Goal: Task Accomplishment & Management: Complete application form

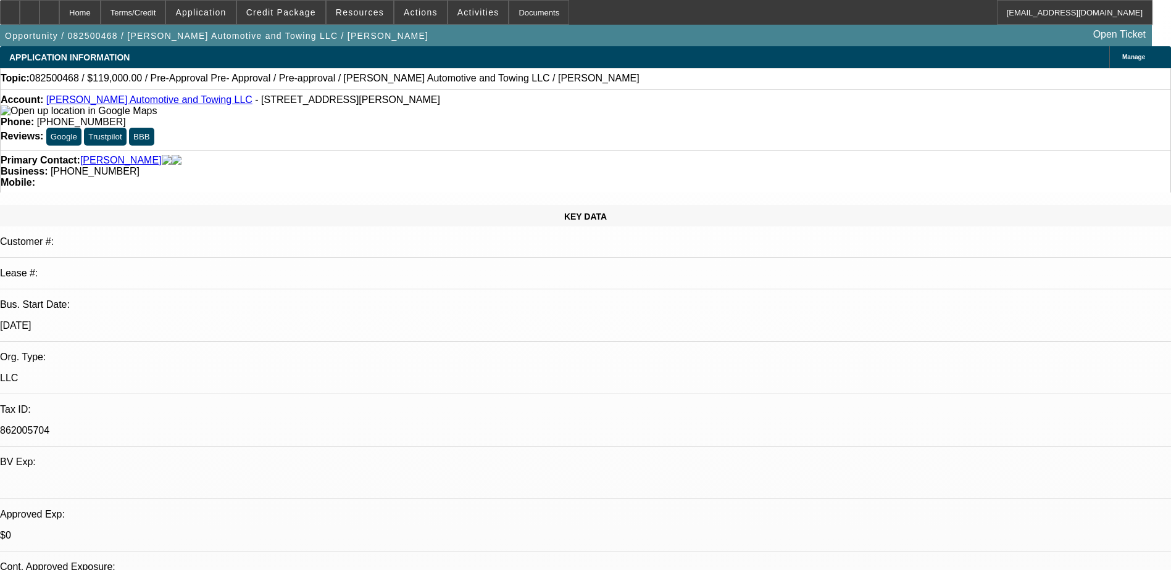
select select "0"
select select "2"
select select "0.1"
select select "4"
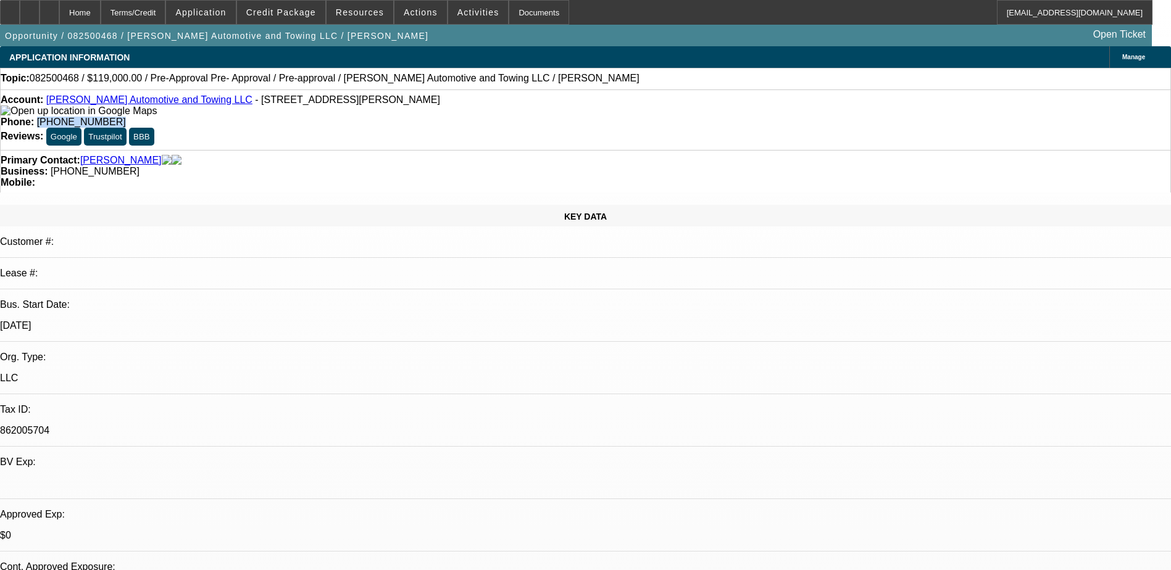
drag, startPoint x: 502, startPoint y: 101, endPoint x: 430, endPoint y: 102, distance: 72.2
click at [430, 117] on div "Phone: [PHONE_NUMBER]" at bounding box center [586, 122] width 1170 height 11
drag, startPoint x: 430, startPoint y: 102, endPoint x: 467, endPoint y: 102, distance: 37.7
copy span "[PHONE_NUMBER]"
select select "0"
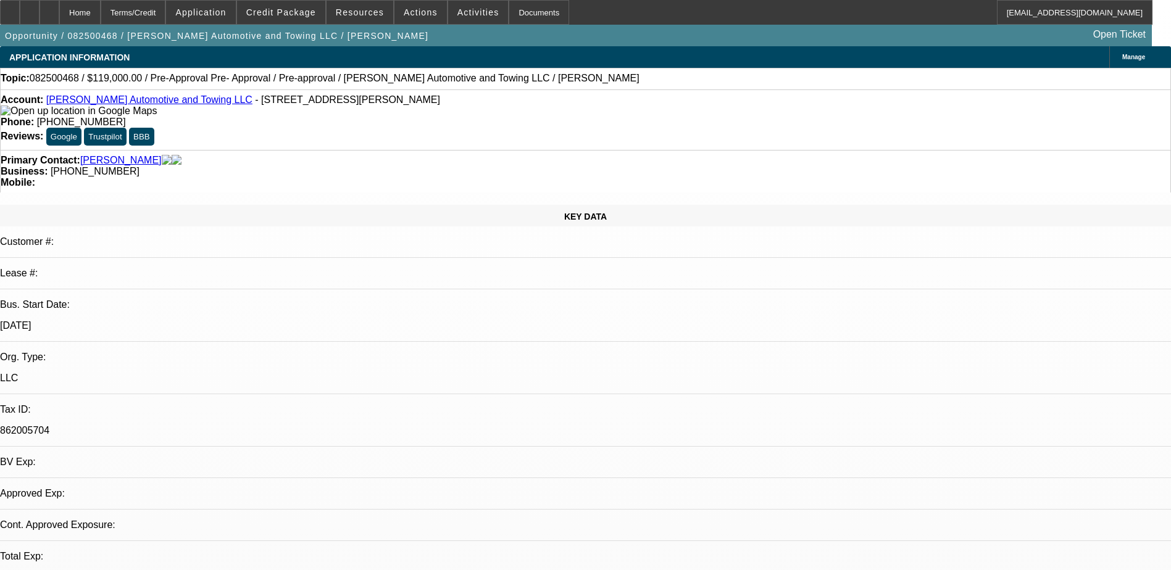
select select "2"
select select "0.1"
select select "1"
select select "2"
select select "4"
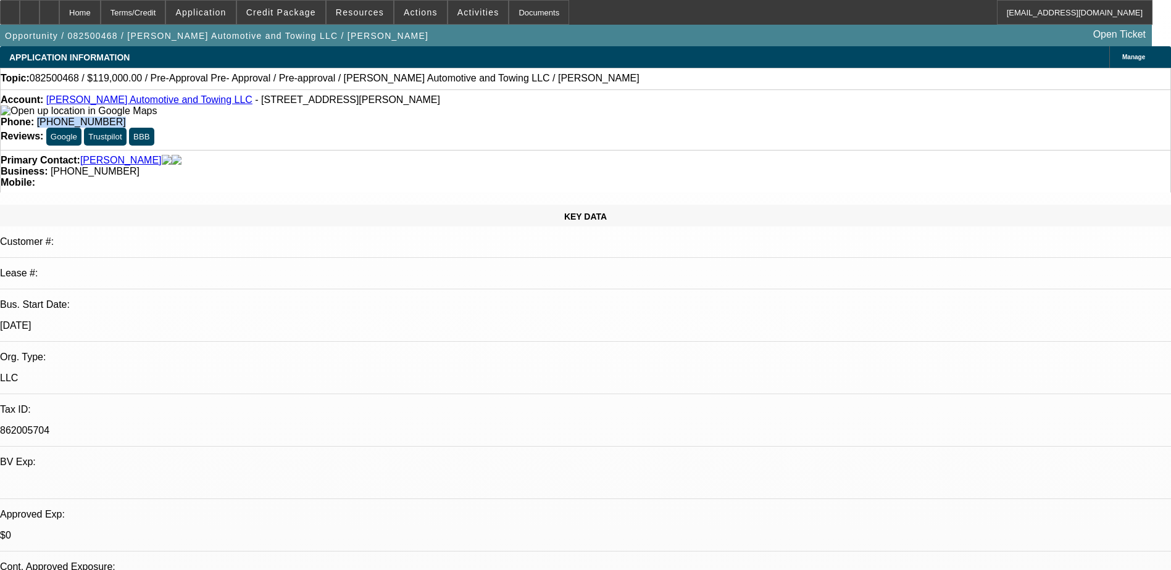
drag, startPoint x: 482, startPoint y: 104, endPoint x: 429, endPoint y: 102, distance: 53.1
click at [126, 117] on span "[PHONE_NUMBER]" at bounding box center [81, 122] width 89 height 10
drag, startPoint x: 429, startPoint y: 102, endPoint x: 470, endPoint y: 99, distance: 40.8
copy span "[PHONE_NUMBER]"
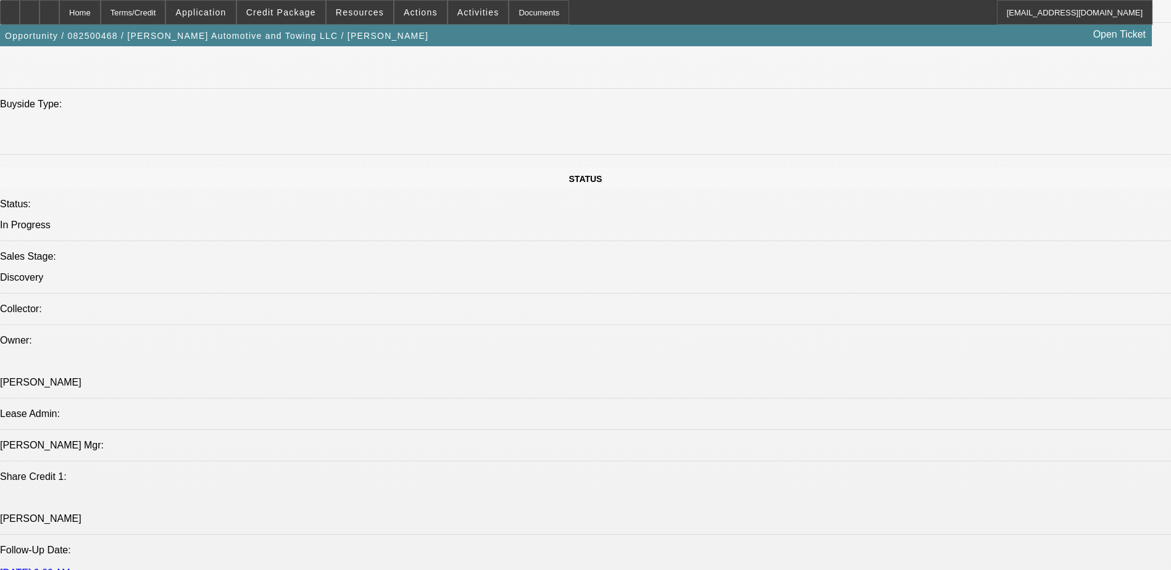
scroll to position [1200, 0]
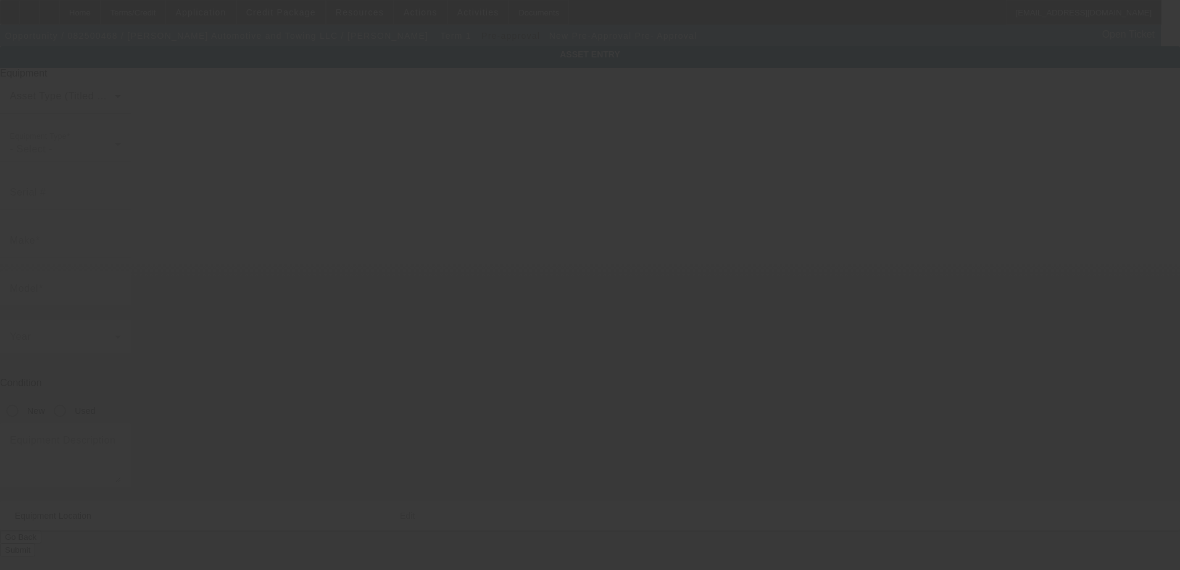
type input "Pre-Approval"
type input "Pre- Approval"
radio input "true"
type textarea "Tow Truck"
type input "655 Fairview Rd"
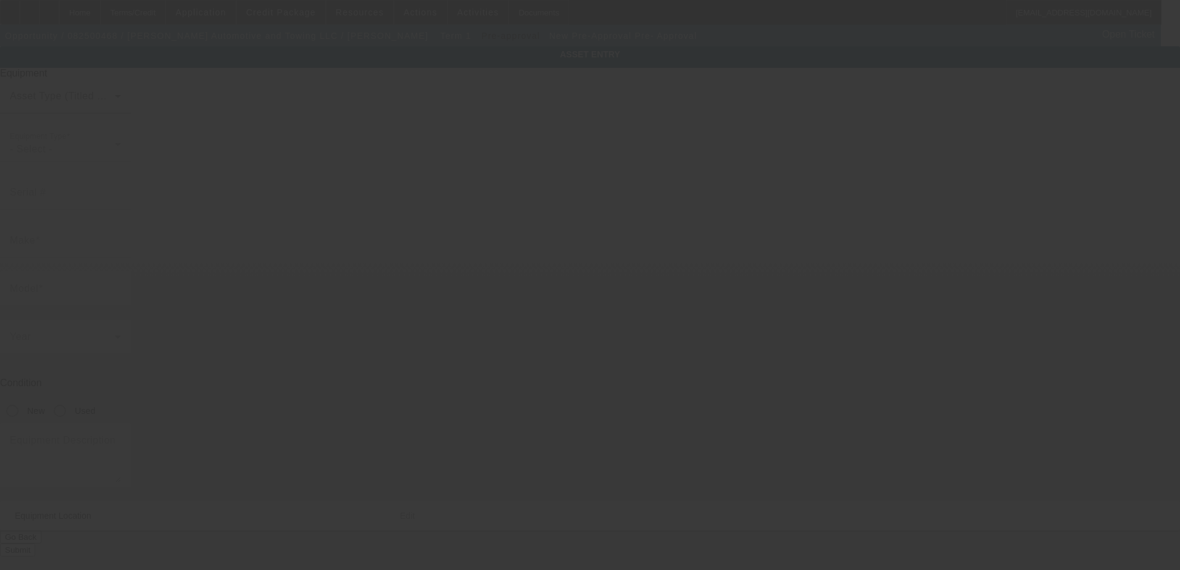
type input "Ste H Pmb 3"
type input "Simpsonville"
type input "29680"
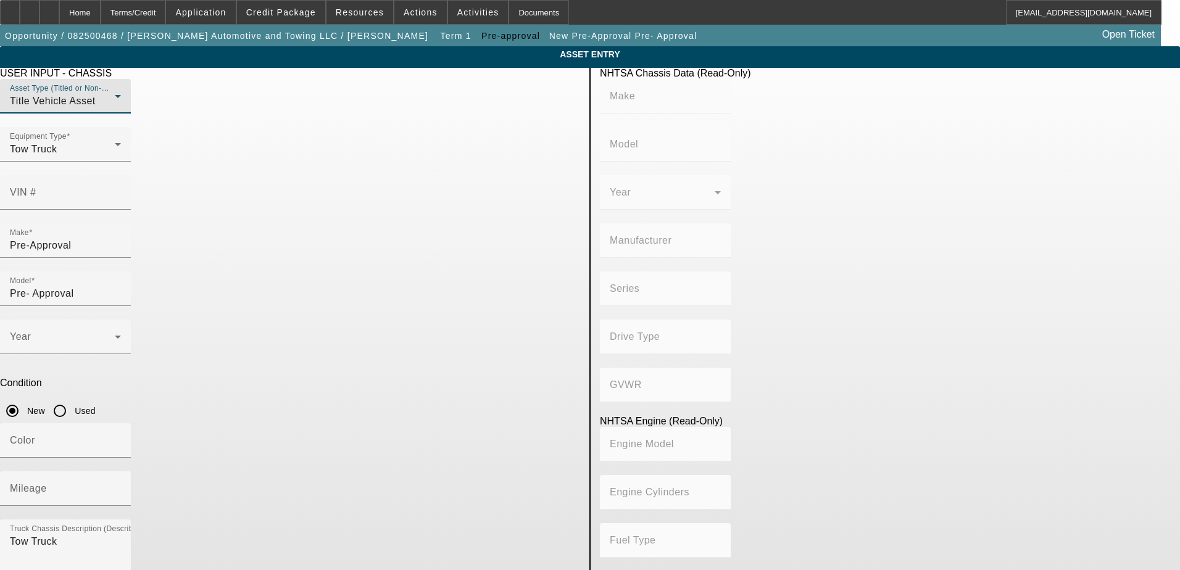
click at [115, 109] on div "Title Vehicle Asset" at bounding box center [62, 101] width 105 height 15
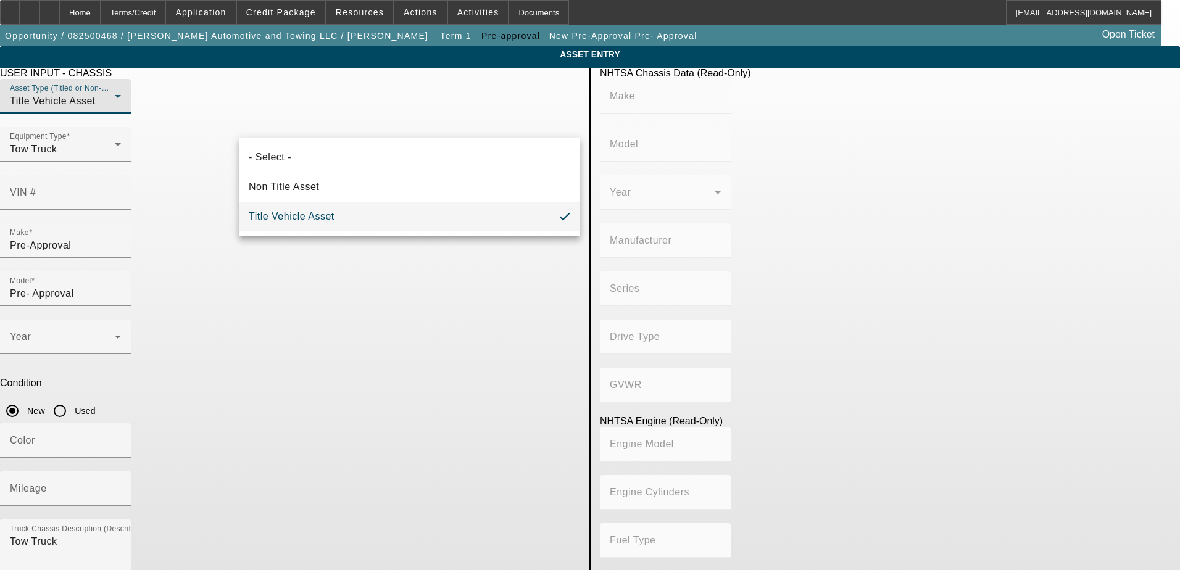
click at [386, 123] on div at bounding box center [590, 285] width 1180 height 570
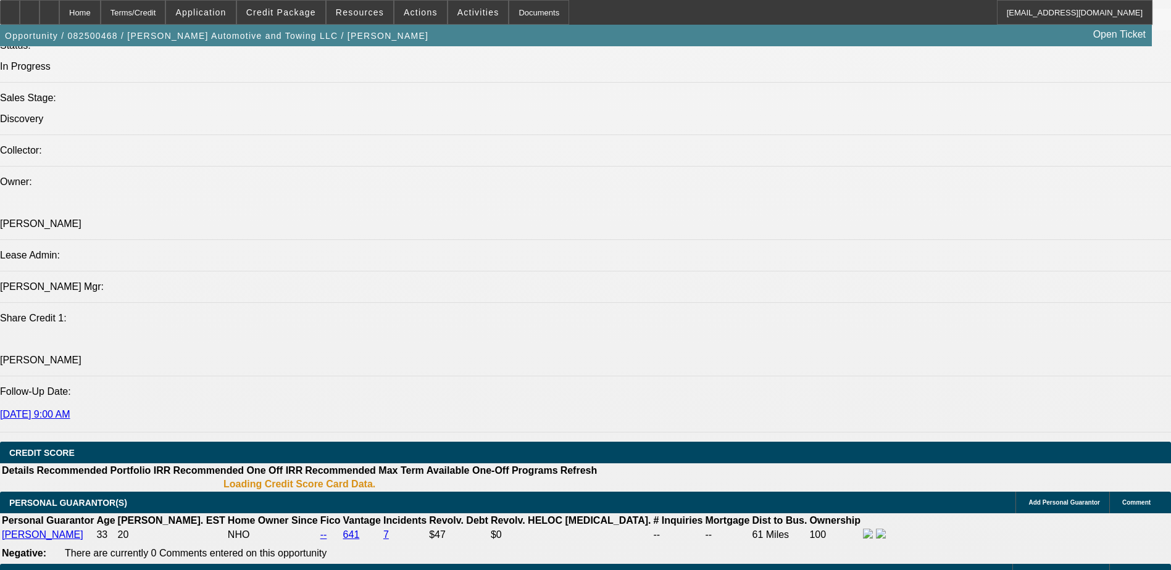
select select "0"
select select "2"
select select "0.1"
select select "4"
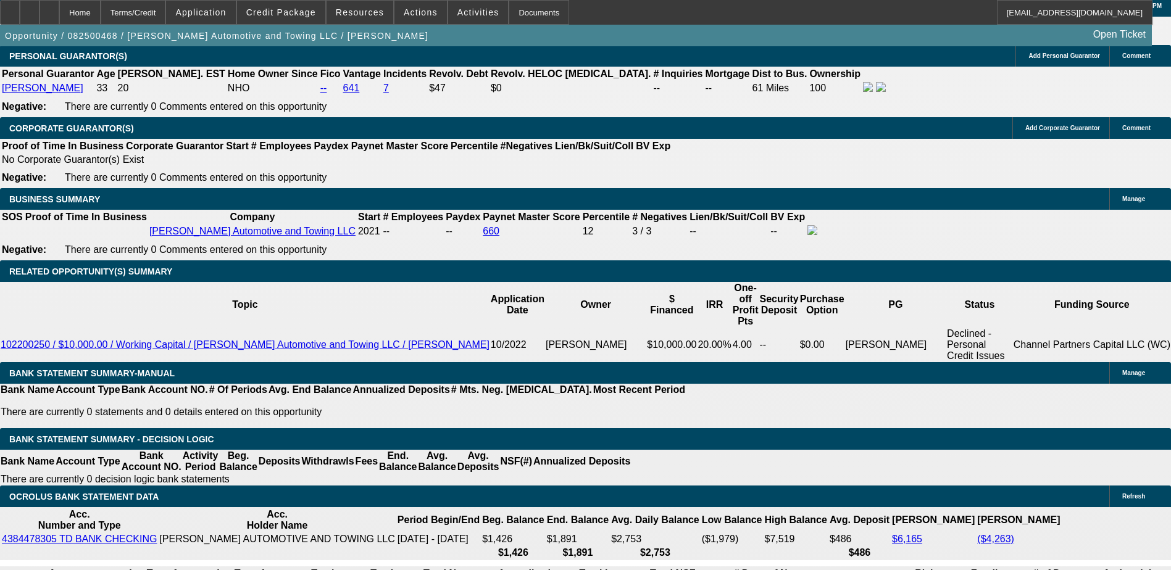
scroll to position [1633, 0]
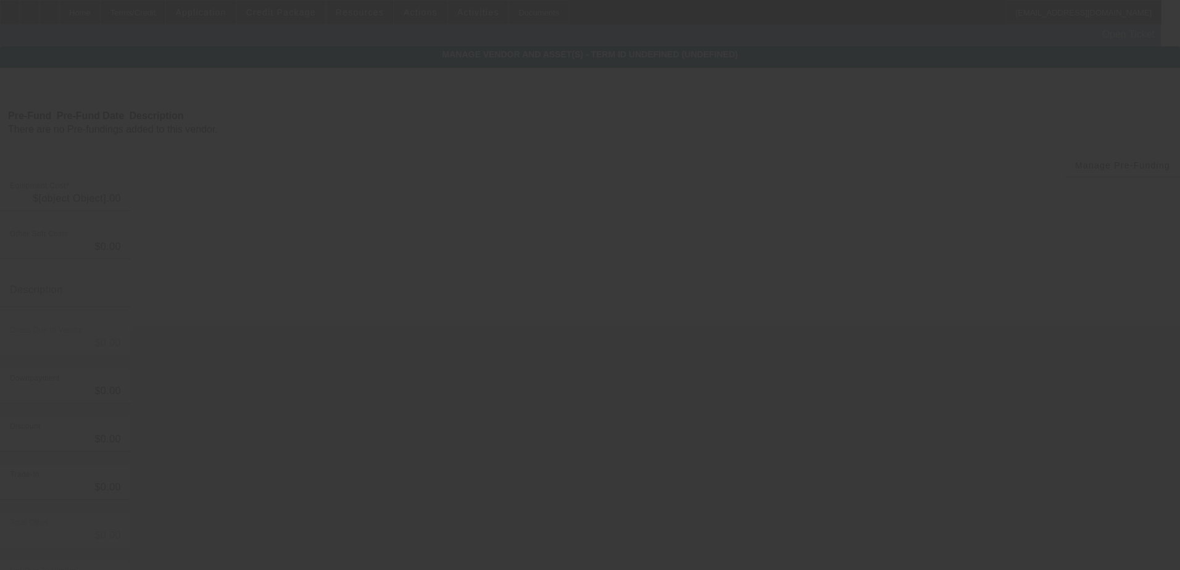
type input "$135,000.00"
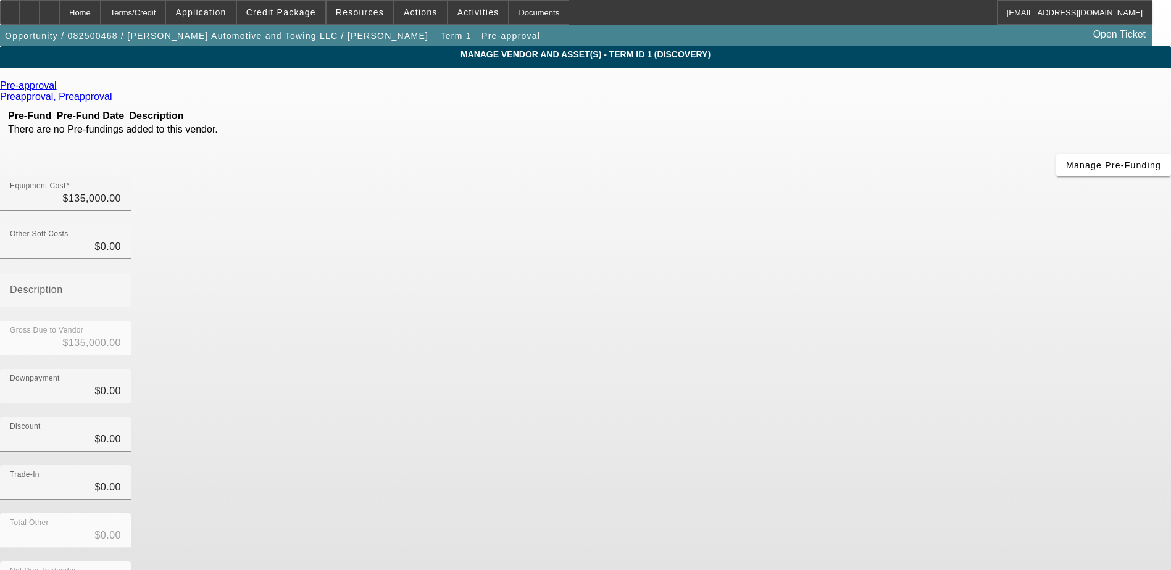
click at [60, 87] on icon at bounding box center [60, 85] width 0 height 10
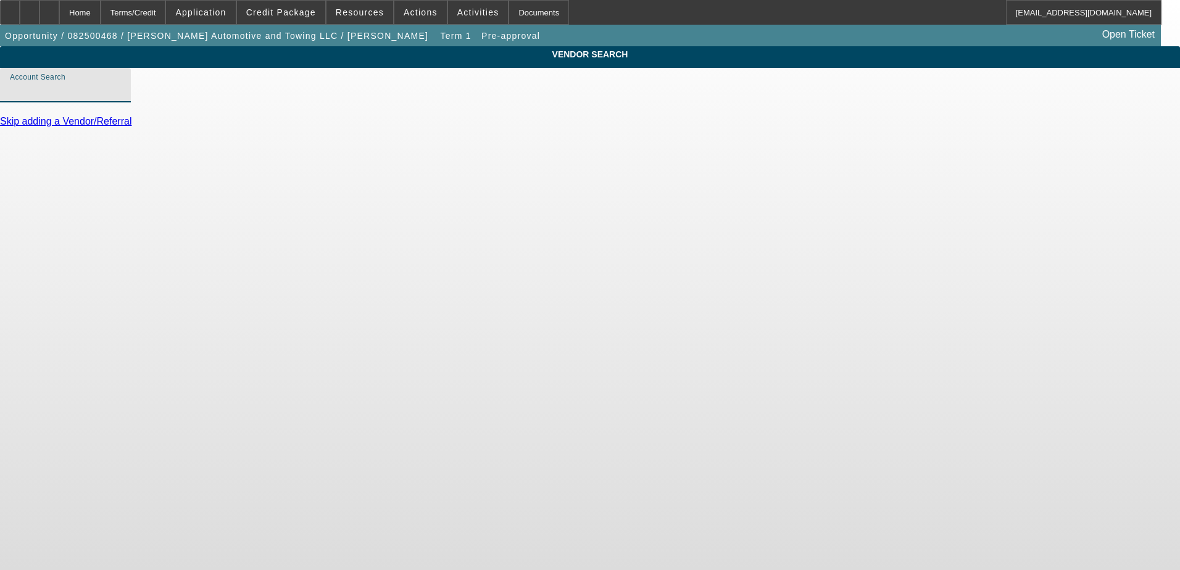
click at [121, 98] on input "Account Search" at bounding box center [65, 90] width 111 height 15
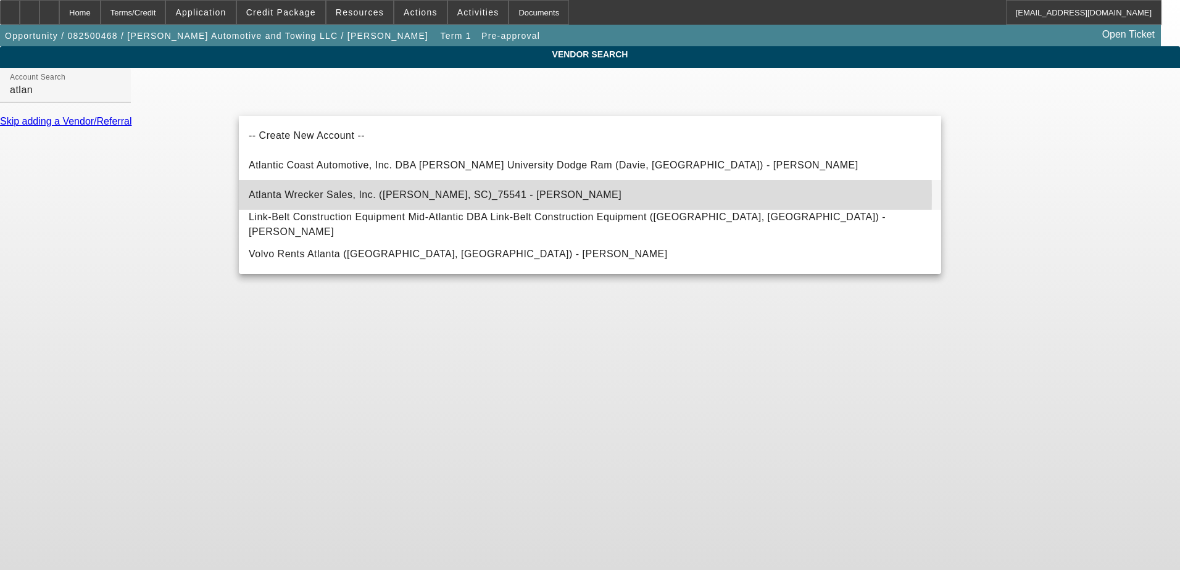
click at [374, 195] on span "Atlanta Wrecker Sales, Inc. (Chesnee, SC)_75541 - Giles, Lee" at bounding box center [435, 194] width 373 height 10
type input "Atlanta Wrecker Sales, Inc. (Chesnee, SC)_75541 - Giles, Lee"
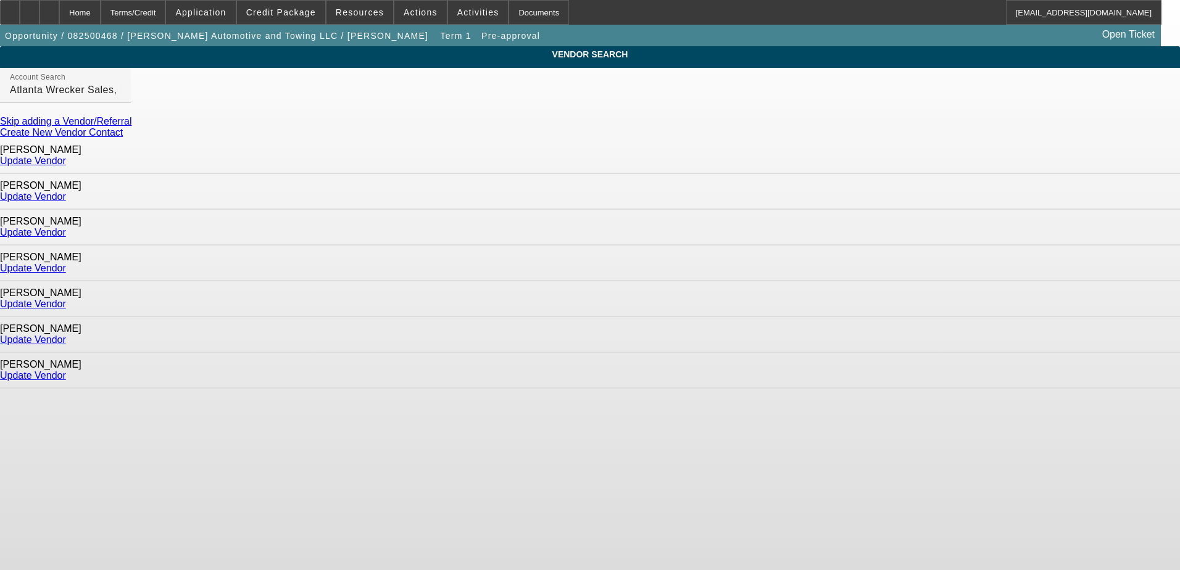
click at [66, 191] on link "Update Vendor" at bounding box center [33, 196] width 66 height 10
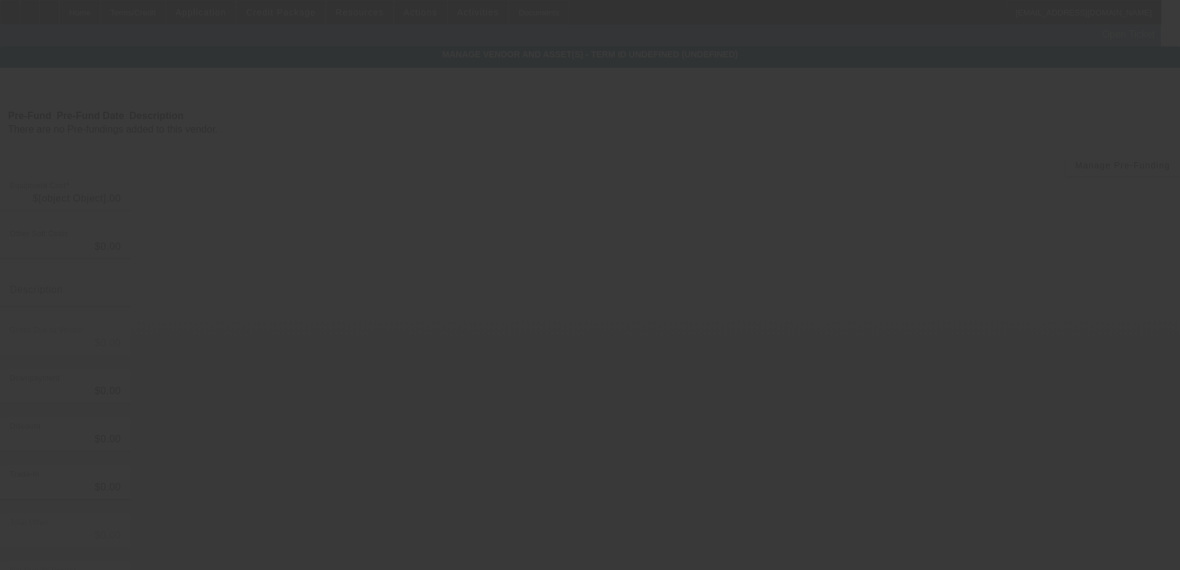
type input "$135,000.00"
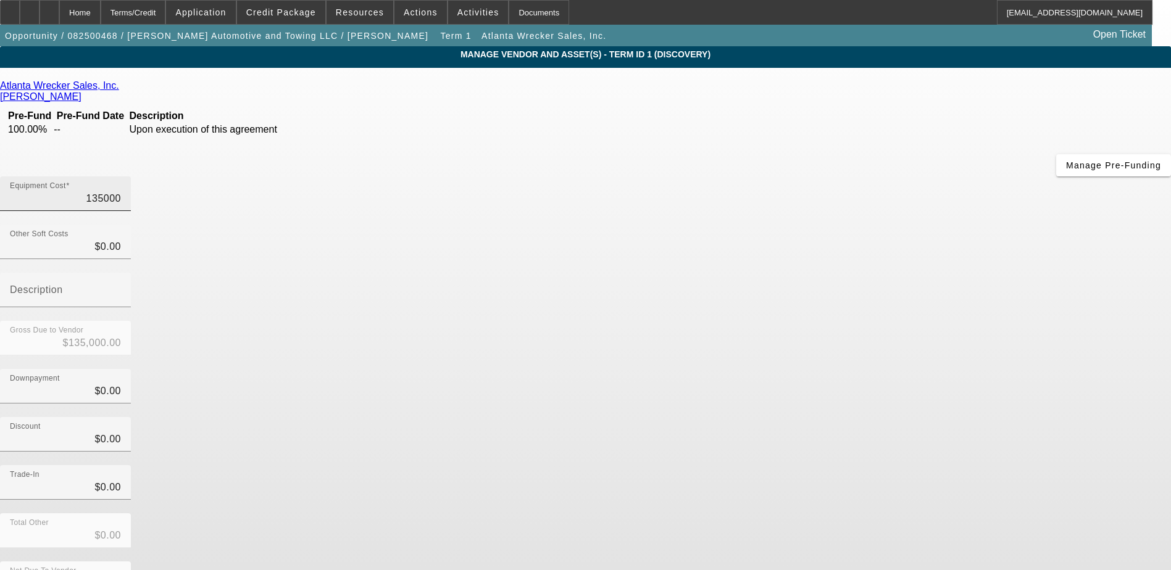
click at [121, 191] on input "135000" at bounding box center [65, 198] width 111 height 15
type input "1"
type input "$1.00"
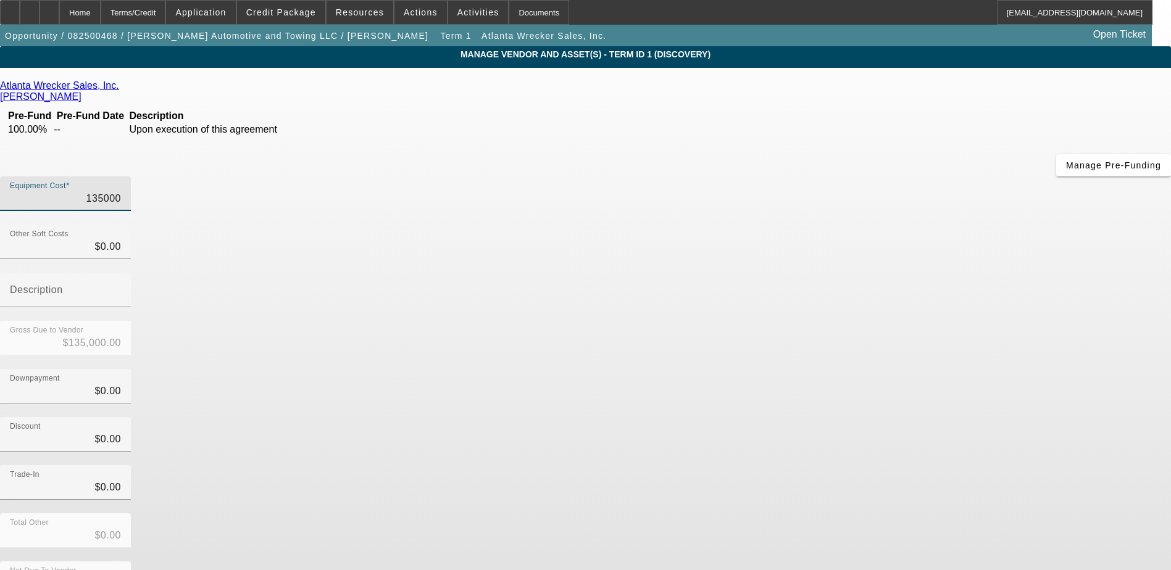
type input "$1.00"
type input "12"
type input "$12.00"
type input "124"
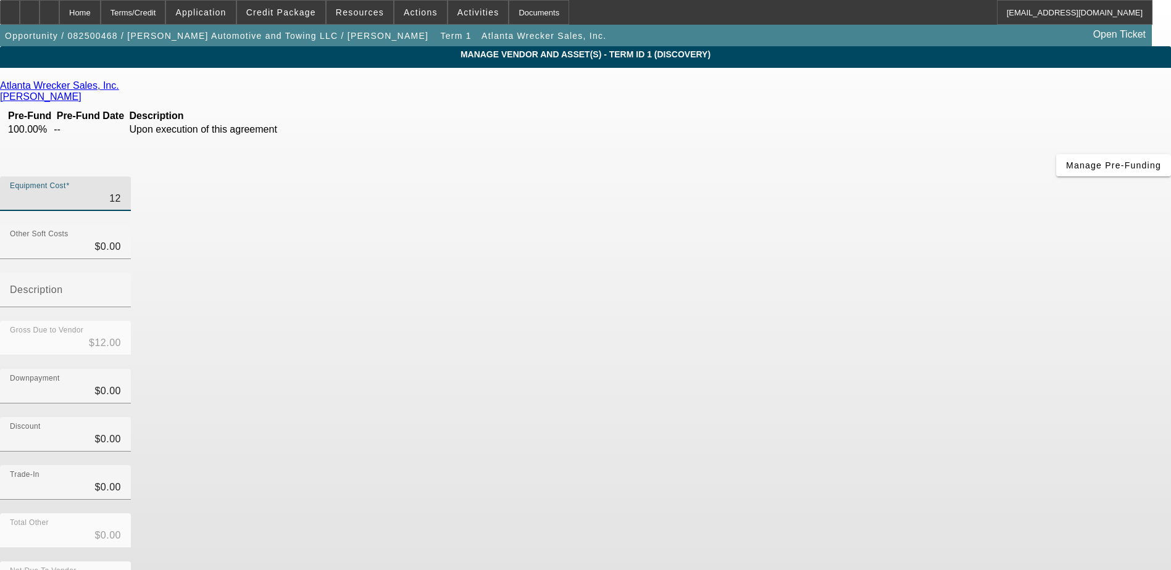
type input "$124.00"
type input "1245"
type input "$1,245.00"
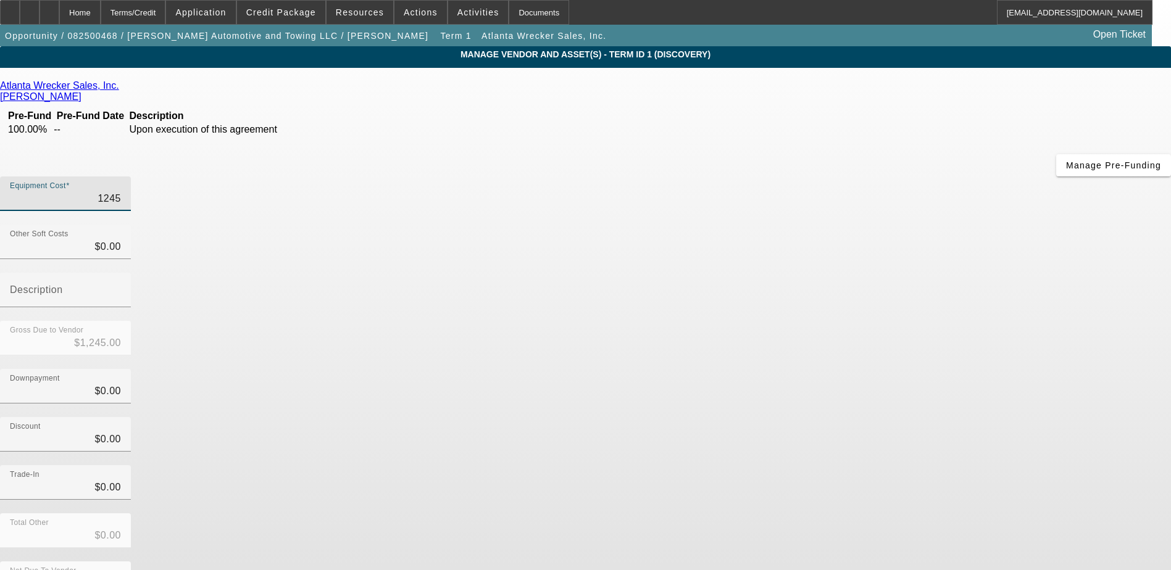
type input "12450"
type input "$12,450.00"
type input "124500"
type input "$124,500.00"
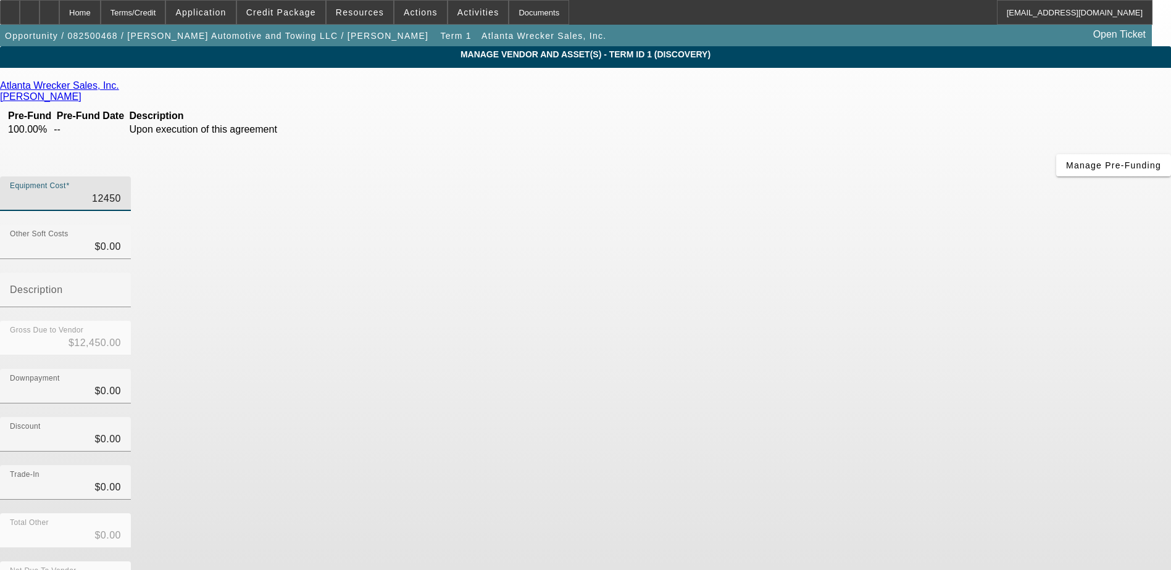
type input "$124,500.00"
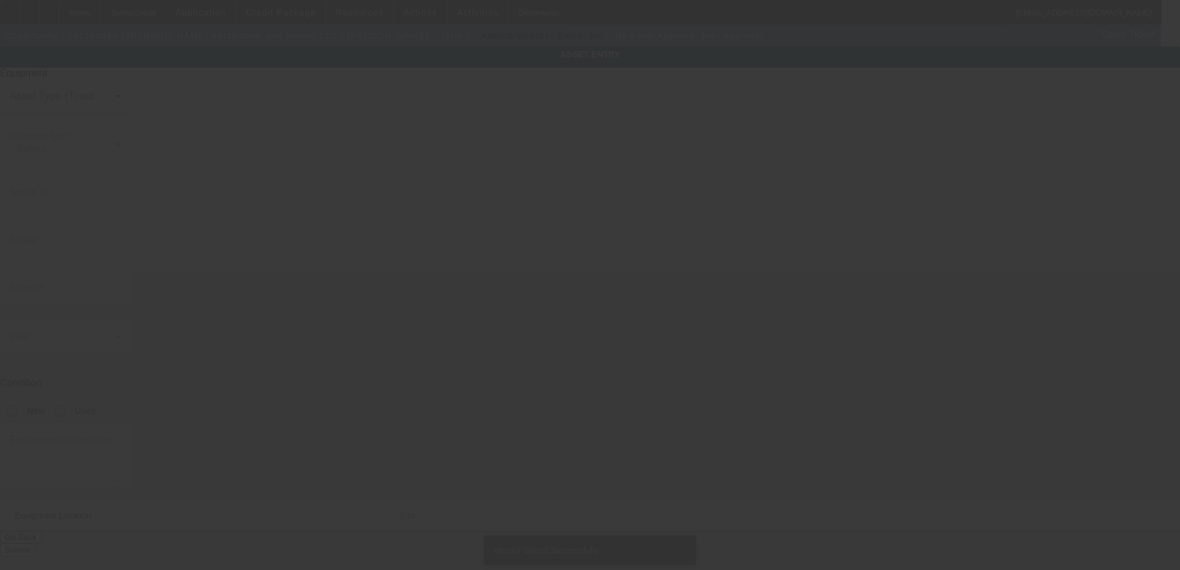
type input "Pre-Approval"
type input "Pre- Approval"
radio input "true"
type textarea "Tow Truck"
type input "655 Fairview Rd"
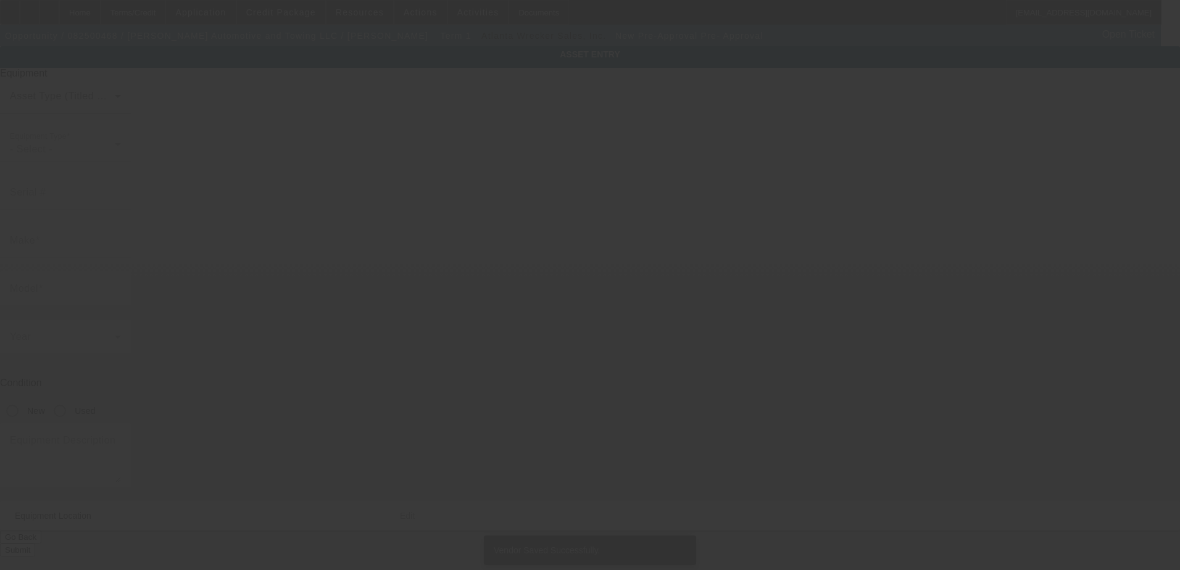
type input "Ste H Pmb 3"
type input "Simpsonville"
type input "29680"
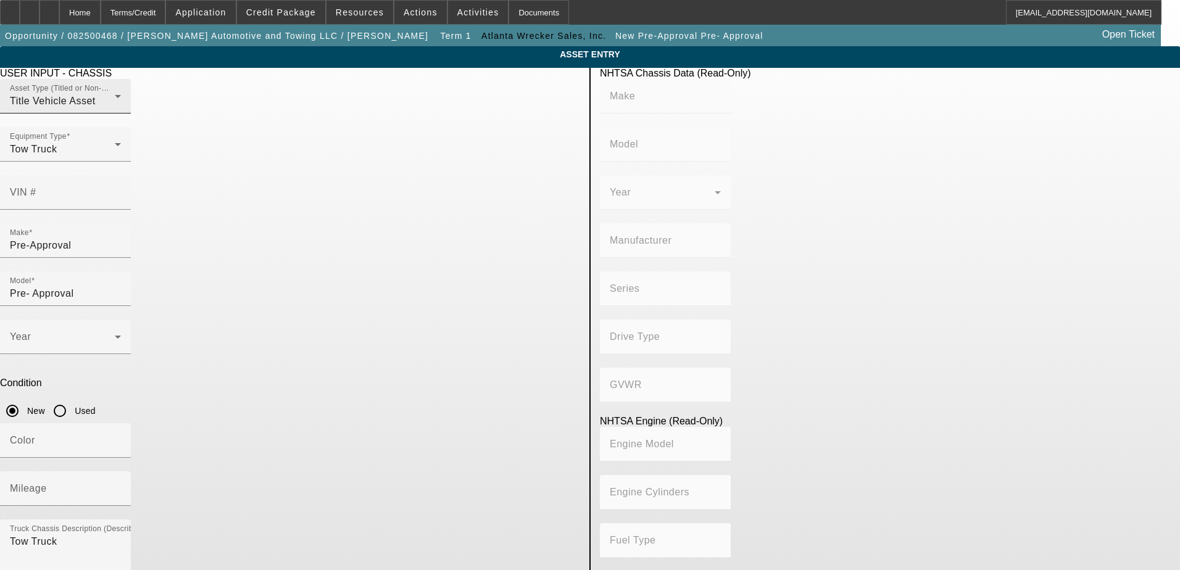
click at [115, 109] on div "Title Vehicle Asset" at bounding box center [62, 101] width 105 height 15
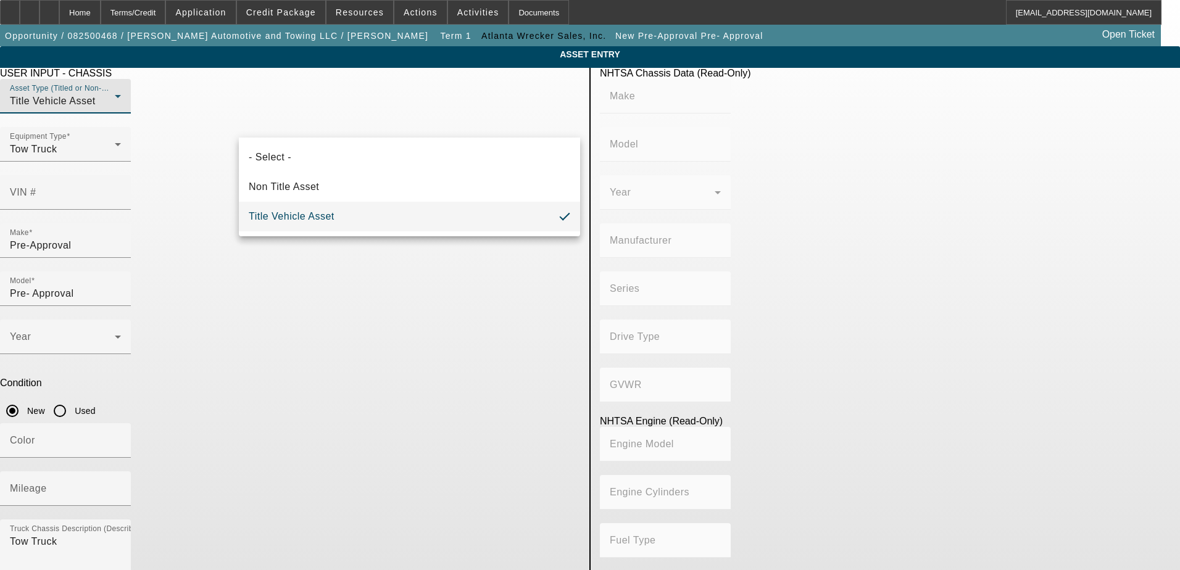
click at [313, 207] on mat-option "Title Vehicle Asset" at bounding box center [409, 217] width 341 height 30
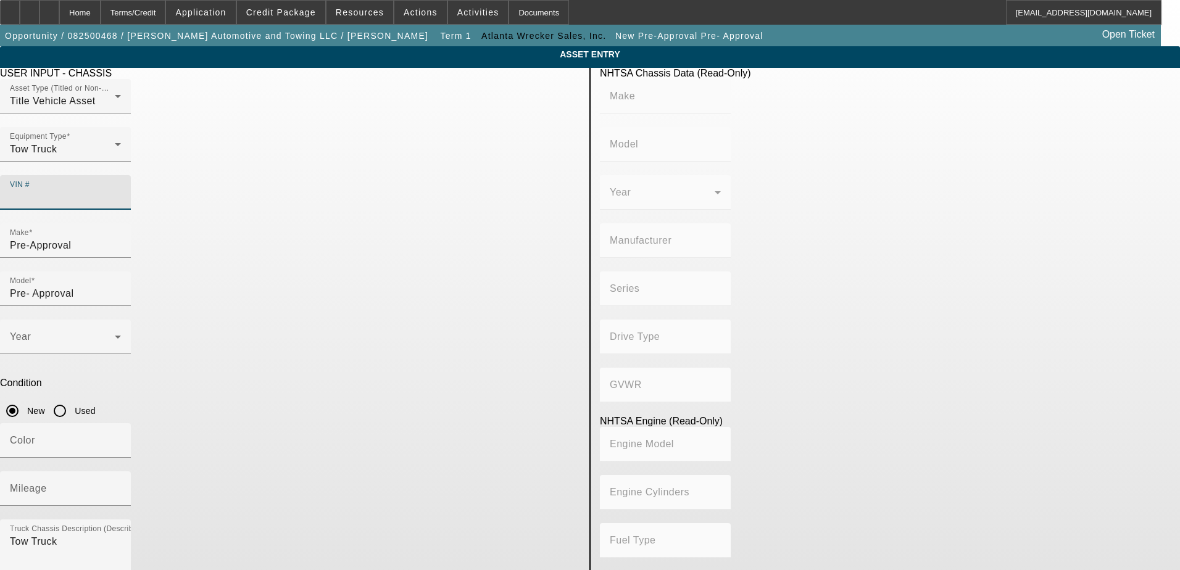
click at [121, 190] on input "VIN #" at bounding box center [65, 197] width 111 height 15
paste input "1HTEUMML2SS478923"
type input "1HTEUMML2SS478923"
type input "INTERNATIONAL"
type input "MV607"
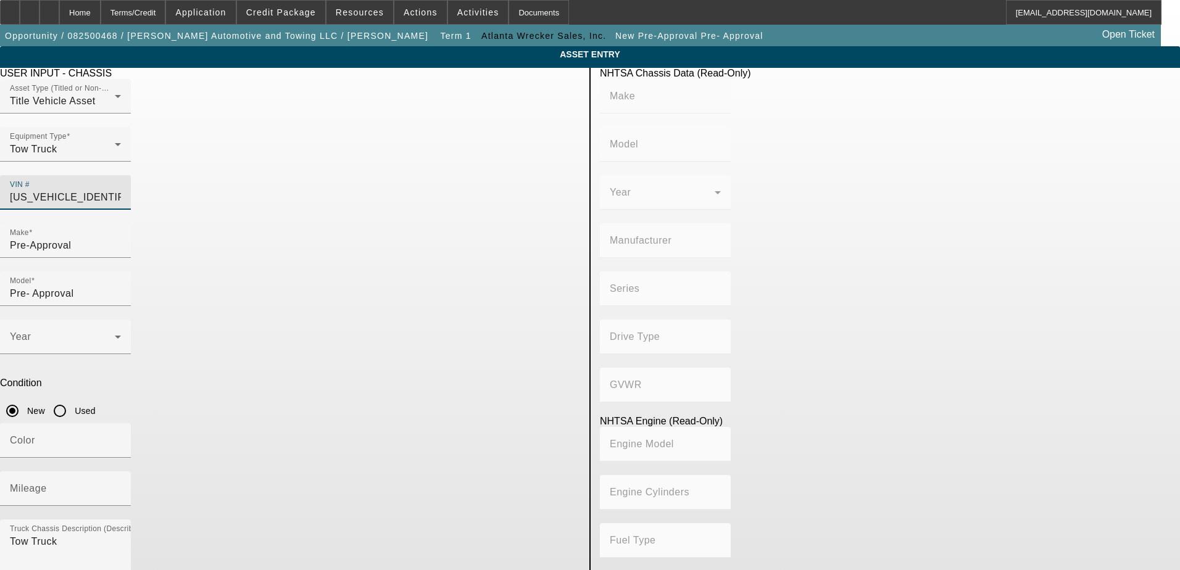
type input "INTERNATIONAL MOTORS, LLC"
type input "MV"
type input "4x2"
type input "Class 6: 19,501 - 26,000 lb (8,845 - 11,794 kg)"
type input "B 6.7"
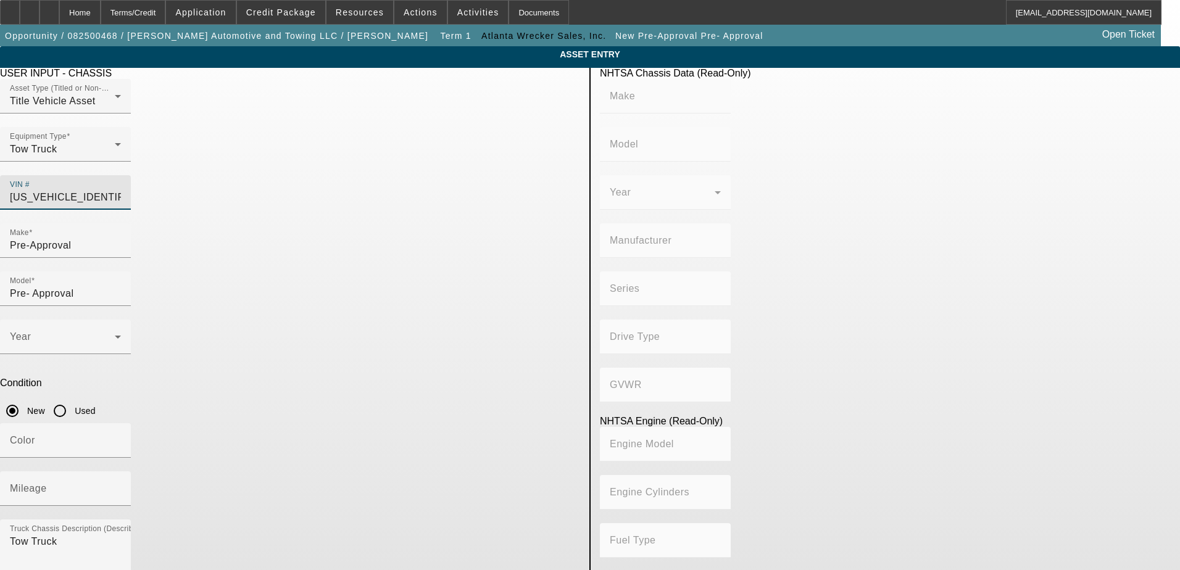
type input "Diesel"
type input "408.85908543470"
type input "6.7"
type input "1HTEUMML2SS478923"
click at [121, 423] on div "Color" at bounding box center [65, 440] width 111 height 35
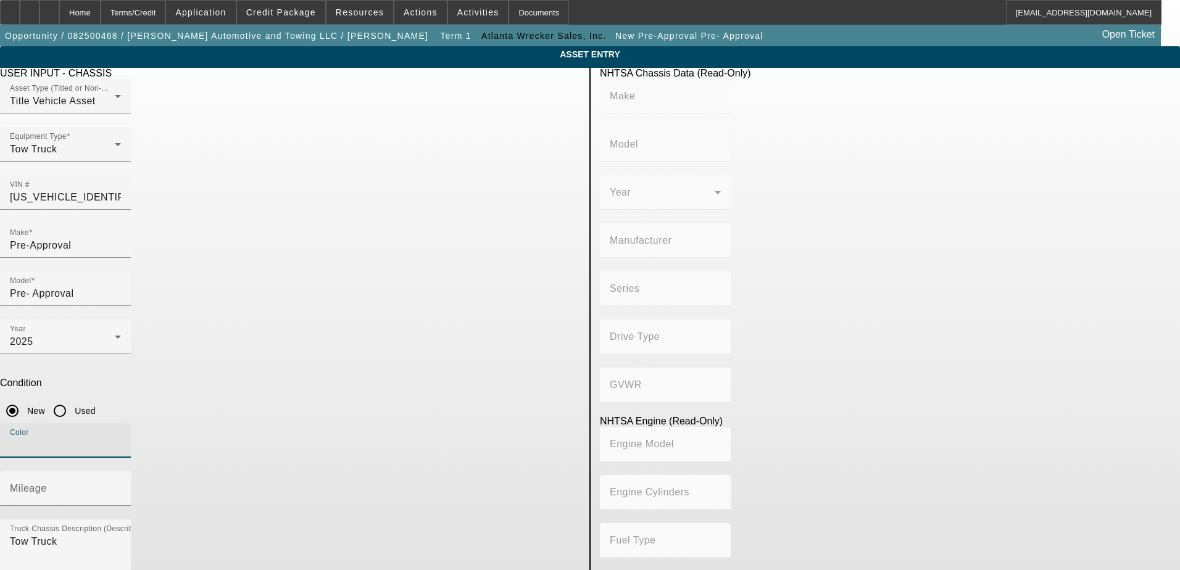
type input "INTERNATIONAL"
type input "MV607"
type input "INTERNATIONAL MOTORS, LLC"
type input "MV"
type input "4x2"
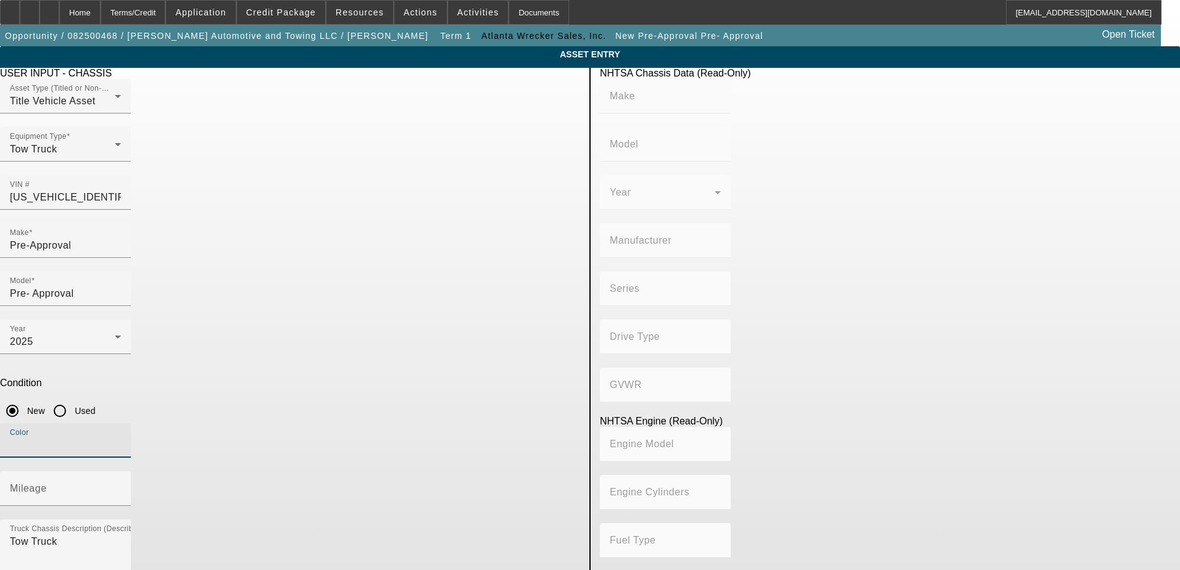
type input "Class 6: 19,501 - 26,000 lb (8,845 - 11,794 kg)"
type input "B 6.7"
type input "Diesel"
type input "408.85908543470"
type input "6.7"
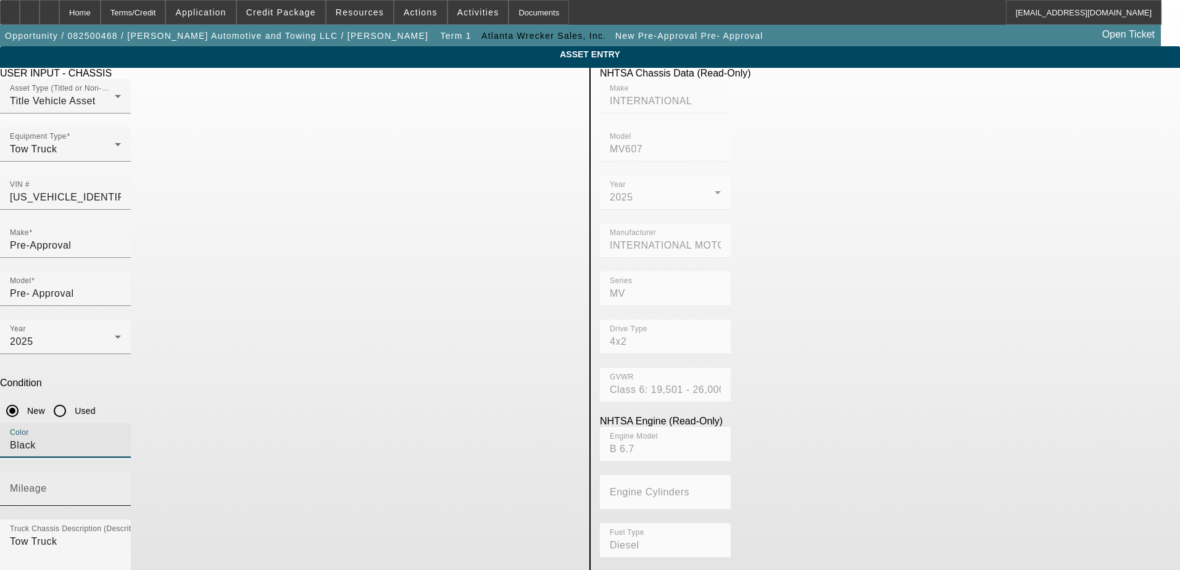
type input "Black"
click at [47, 483] on mat-label "Mileage" at bounding box center [28, 488] width 37 height 10
click at [121, 486] on input "Mileage" at bounding box center [65, 493] width 111 height 15
type input "1"
click at [402, 423] on div "Color Black" at bounding box center [290, 447] width 580 height 48
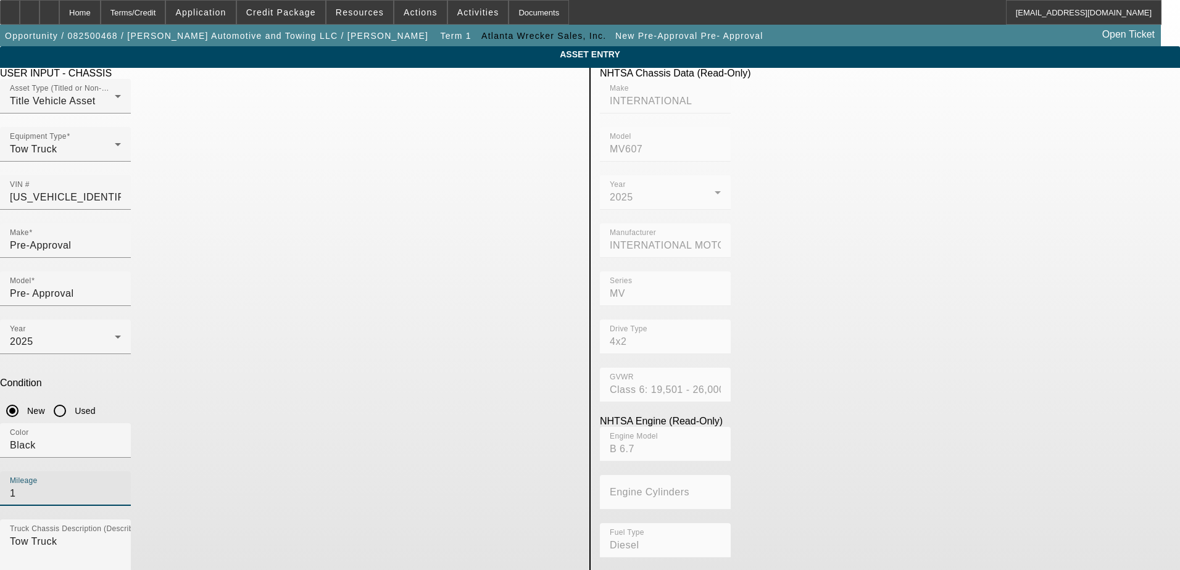
click at [121, 486] on input "1" at bounding box center [65, 493] width 111 height 15
type input "0"
click at [407, 423] on div "Color Black" at bounding box center [290, 447] width 580 height 48
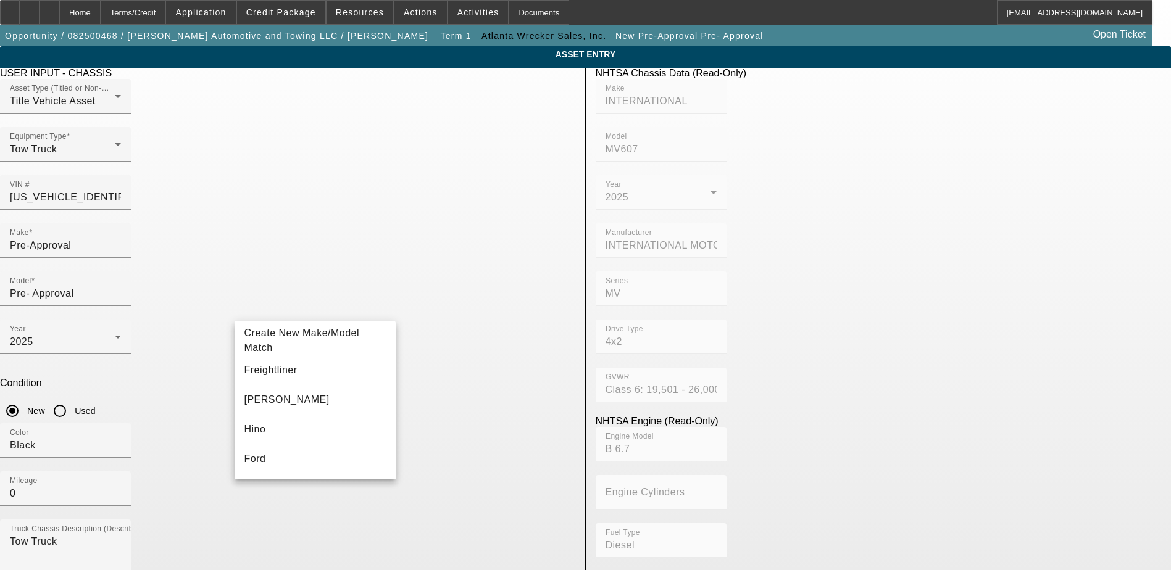
drag, startPoint x: 293, startPoint y: 492, endPoint x: 173, endPoint y: 320, distance: 208.9
click at [169, 307] on app-asset-collateral-manage "ASSET ENTRY Delete asset USER INPUT - CHASSIS Asset Type (Titled or Non-Titled)…" at bounding box center [585, 526] width 1171 height 960
drag, startPoint x: 261, startPoint y: 399, endPoint x: 270, endPoint y: 330, distance: 69.1
click at [262, 399] on span "Jerr-Dan" at bounding box center [286, 399] width 85 height 10
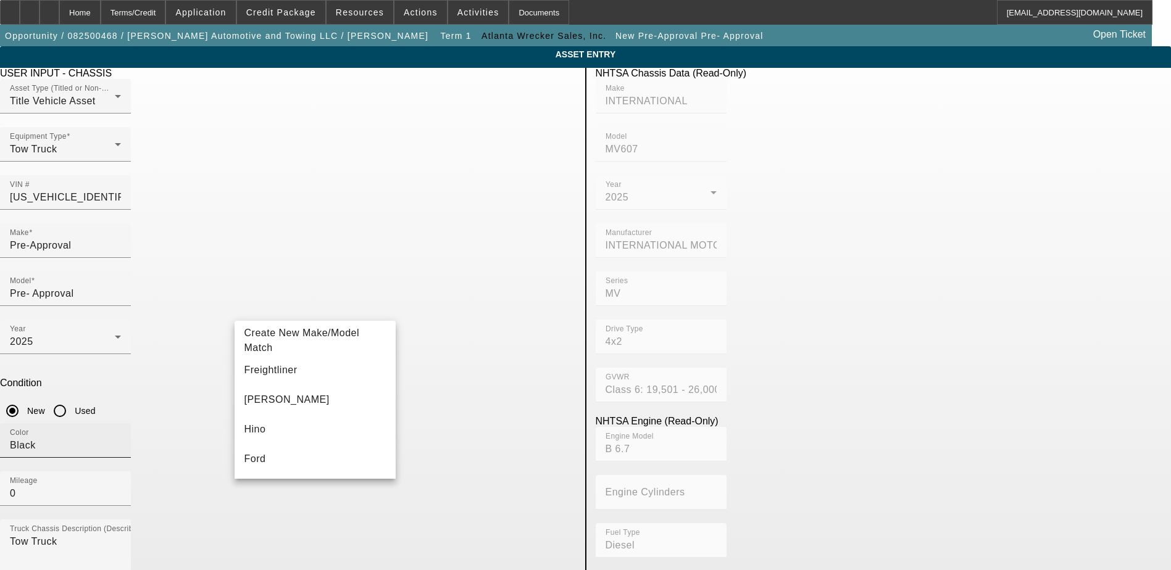
type input "Jerr-Dan"
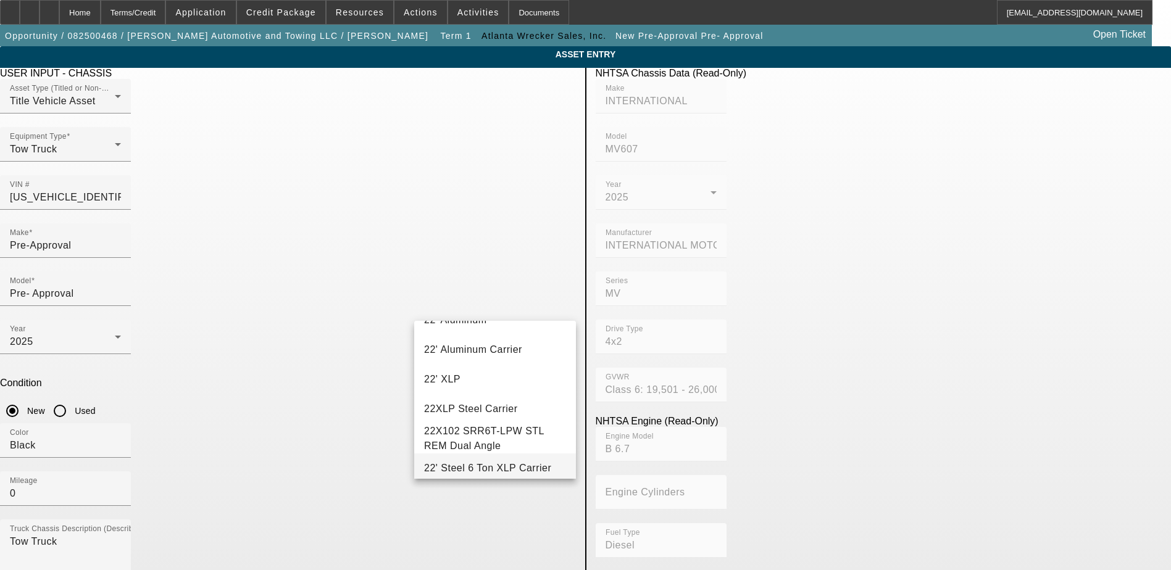
scroll to position [185, 0]
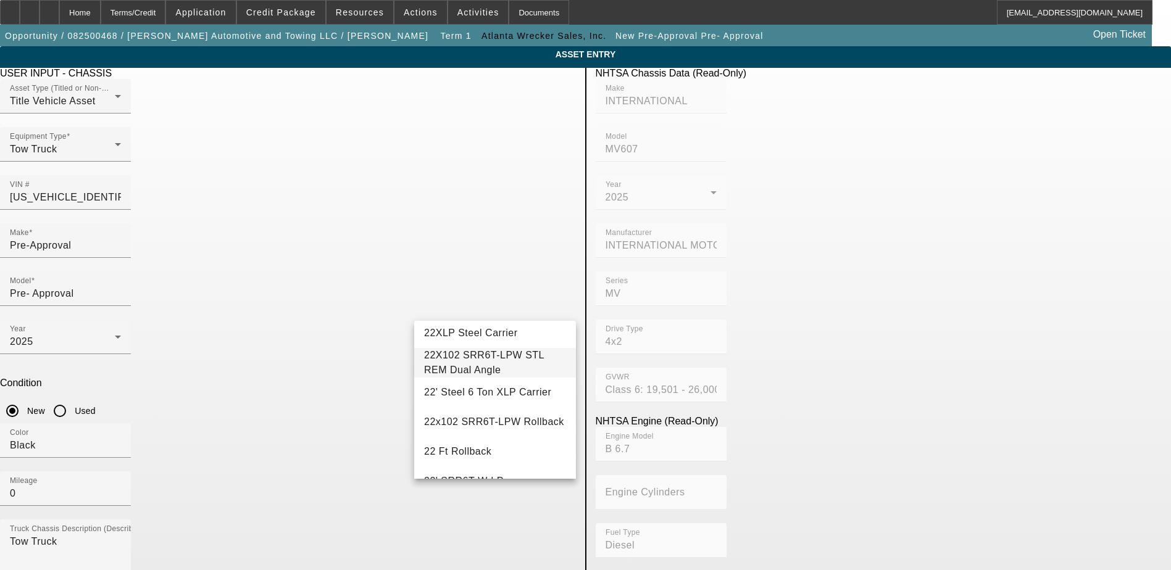
click at [508, 366] on span "22X102 SRR6T-LPW STL REM Dual Angle" at bounding box center [495, 363] width 142 height 30
type input "22X102 SRR6T-LPW STL REM Dual Angle"
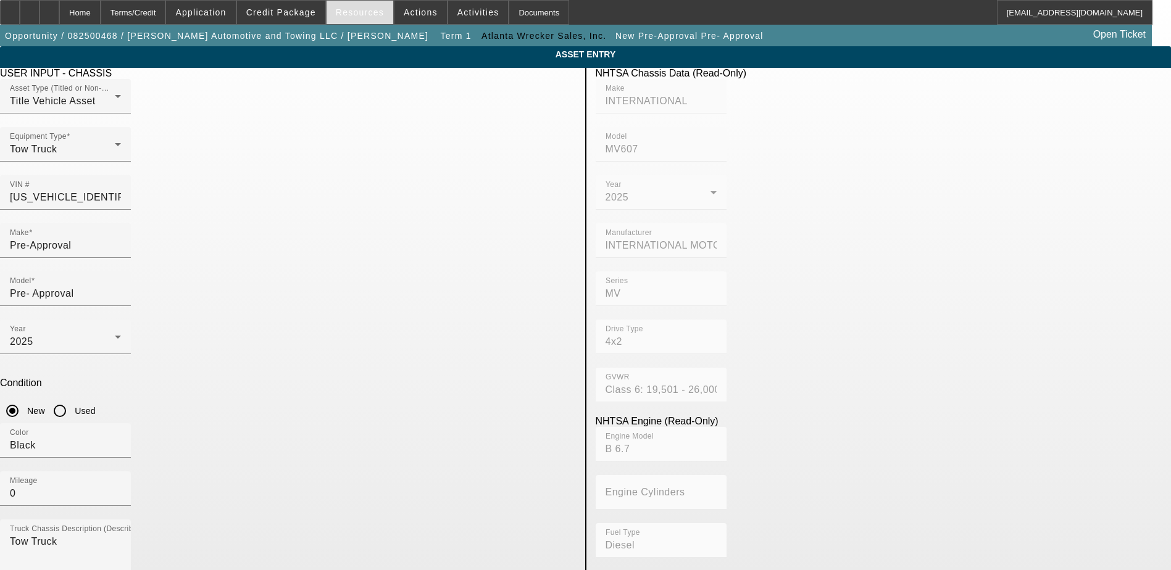
scroll to position [0, 0]
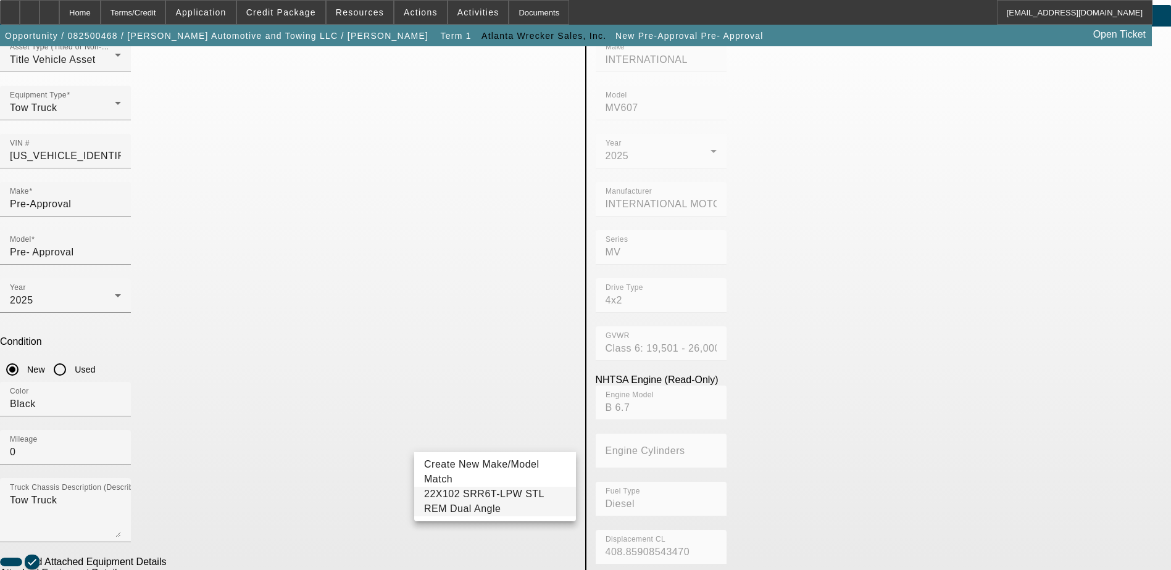
scroll to position [62, 0]
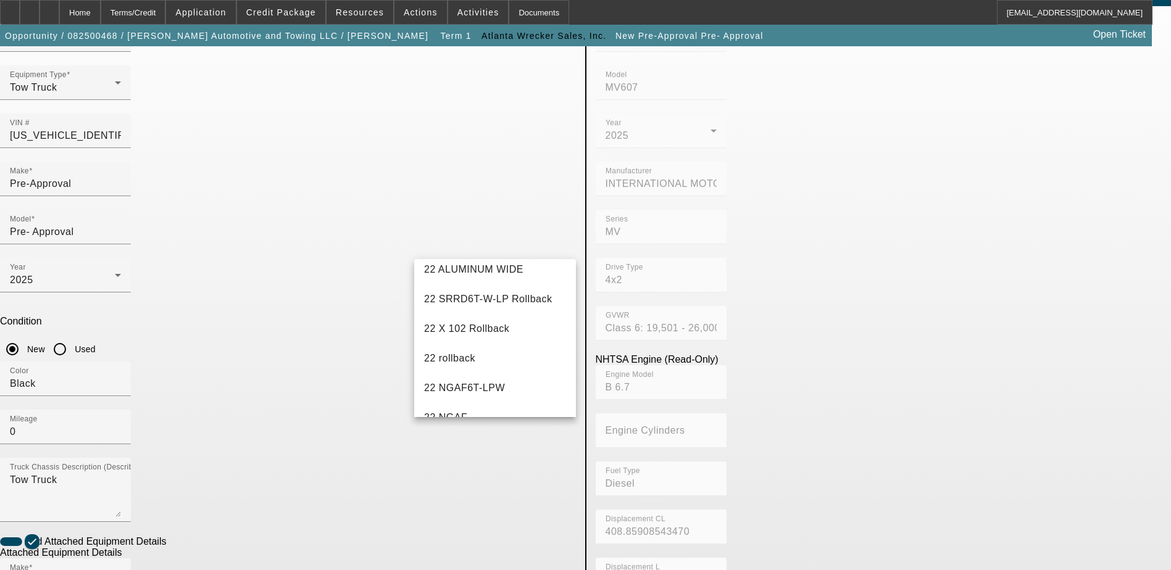
scroll to position [251, 0]
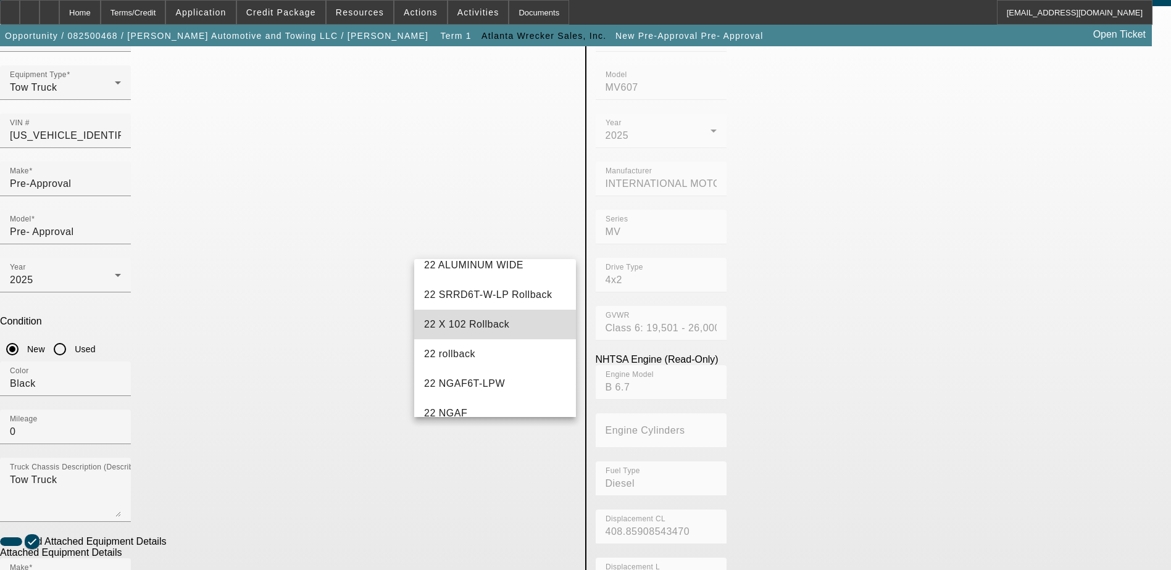
click at [499, 326] on mat-option "22 X 102 Rollback" at bounding box center [495, 325] width 162 height 30
type input "22 X 102 Rollback"
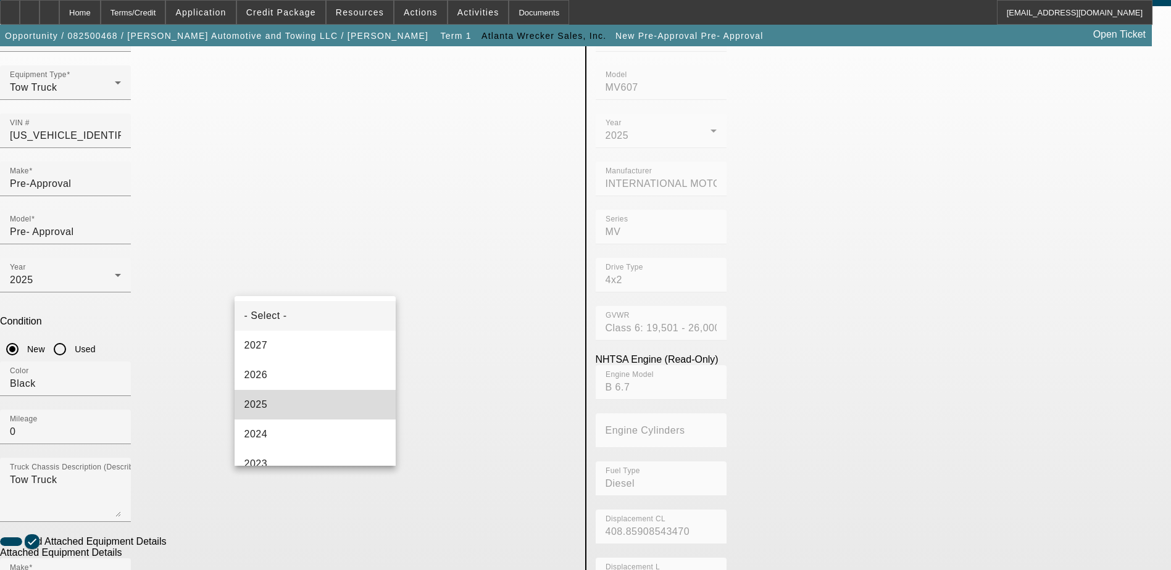
click at [326, 401] on mat-option "2025" at bounding box center [316, 405] width 162 height 30
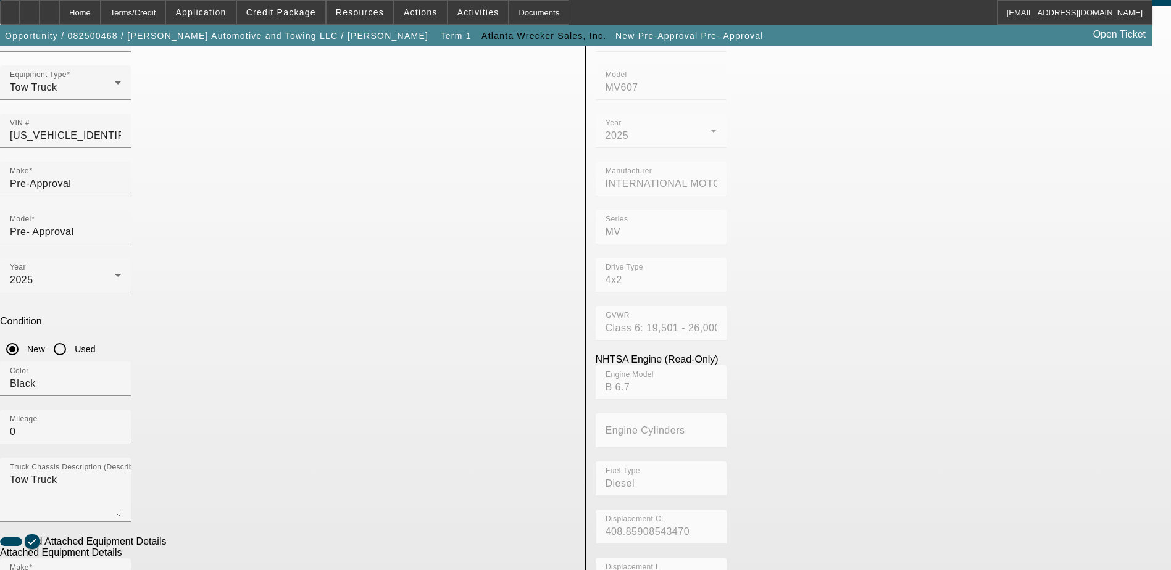
radio input "true"
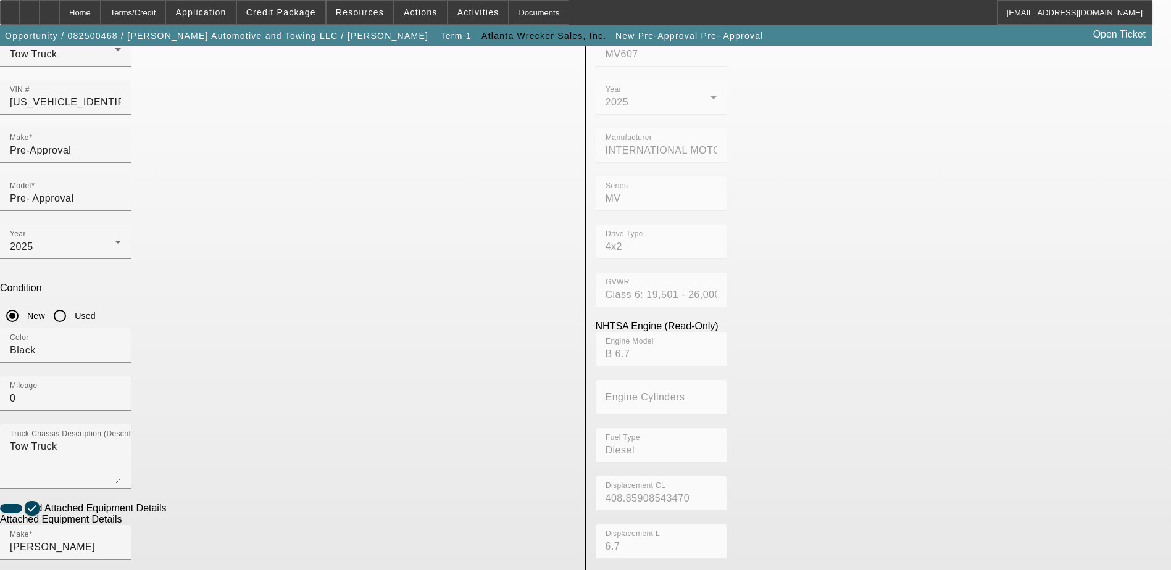
scroll to position [123, 0]
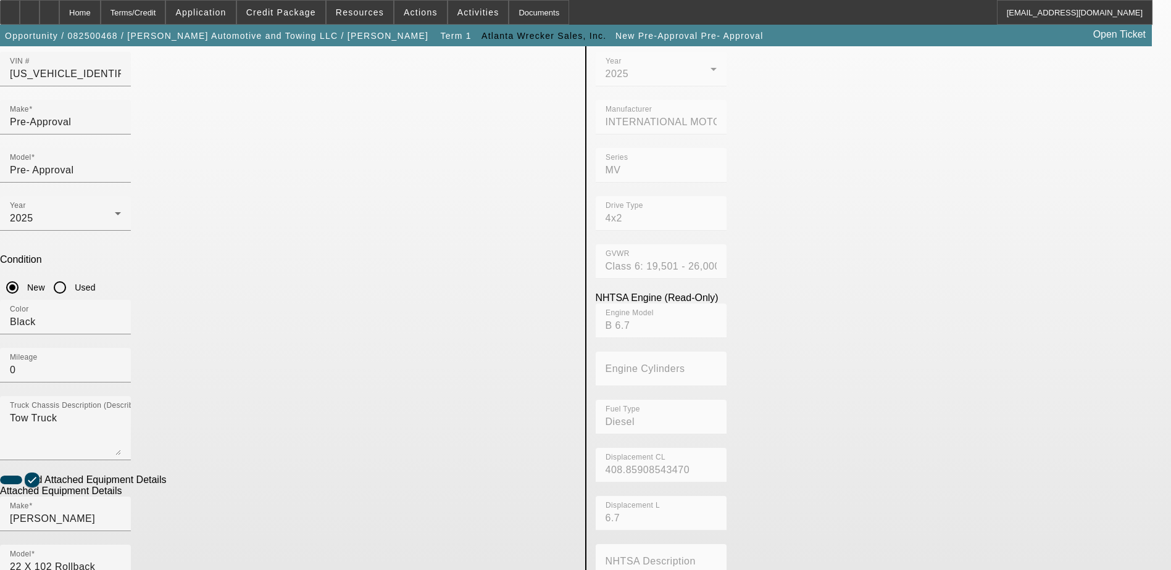
checkbox input "true"
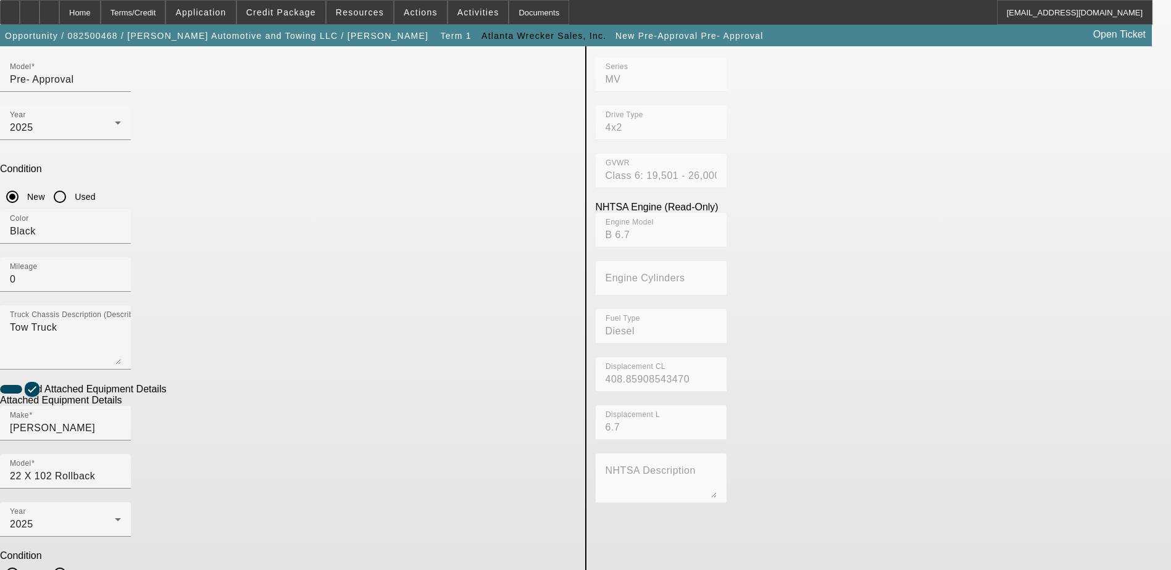
scroll to position [225, 0]
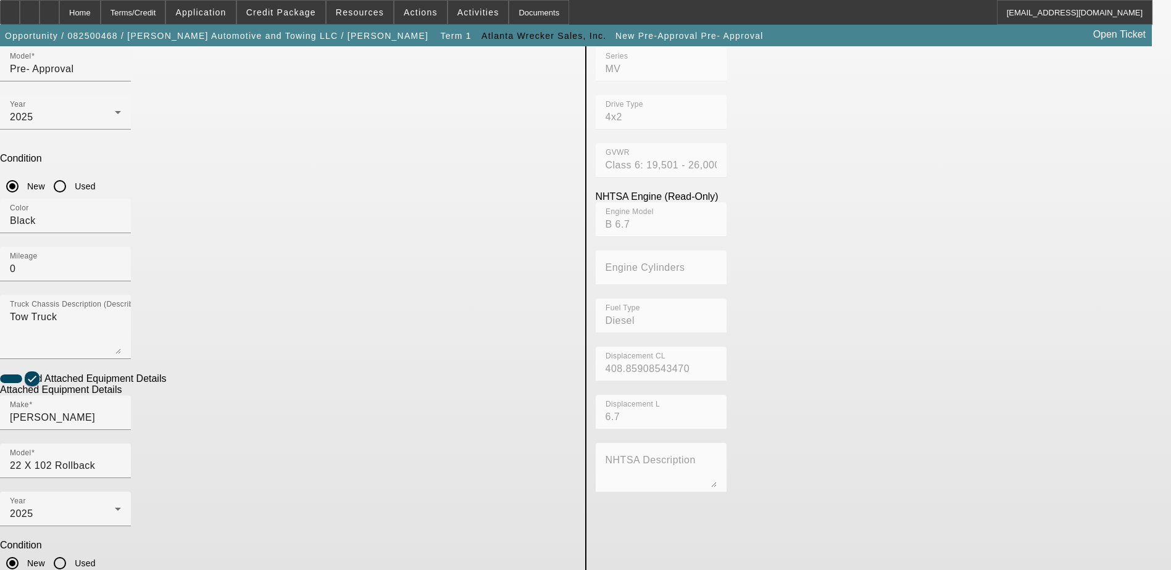
type textarea "v"
paste textarea "JERR-DAN 22X102 WIDE 12 K CARRIER WITH REMOVABLE RAILS 10K RAMSEY WINCH (2) 48 …"
type textarea "JERR-DAN 22X102 WIDE 12 K CARRIER WITH REMOVABLE RAILS 10K RAMSEY WINCH (2) 48 …"
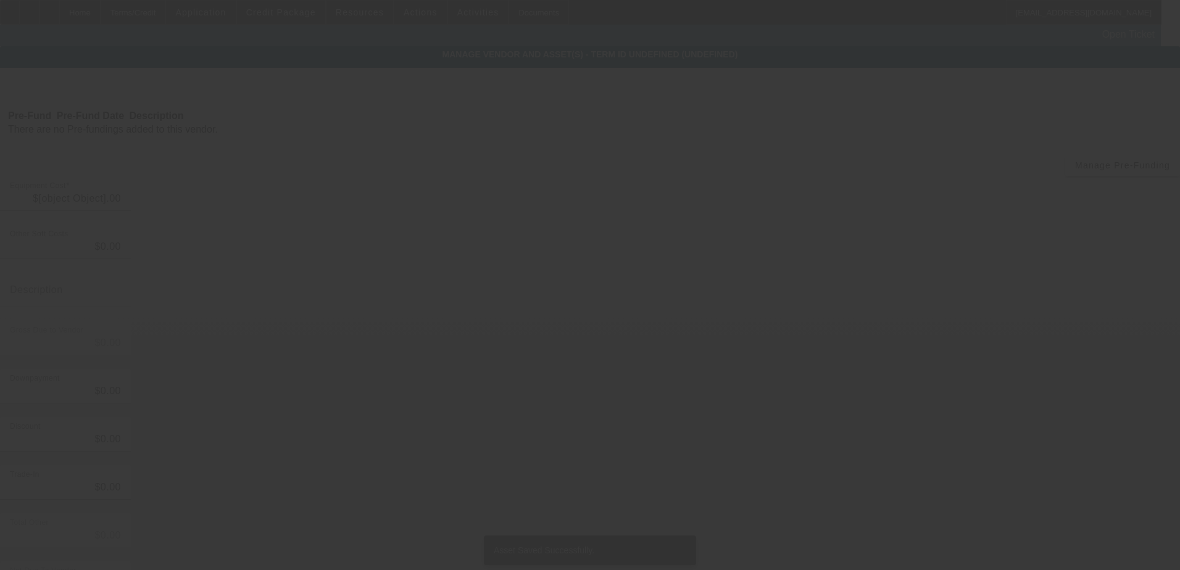
type input "$124,500.00"
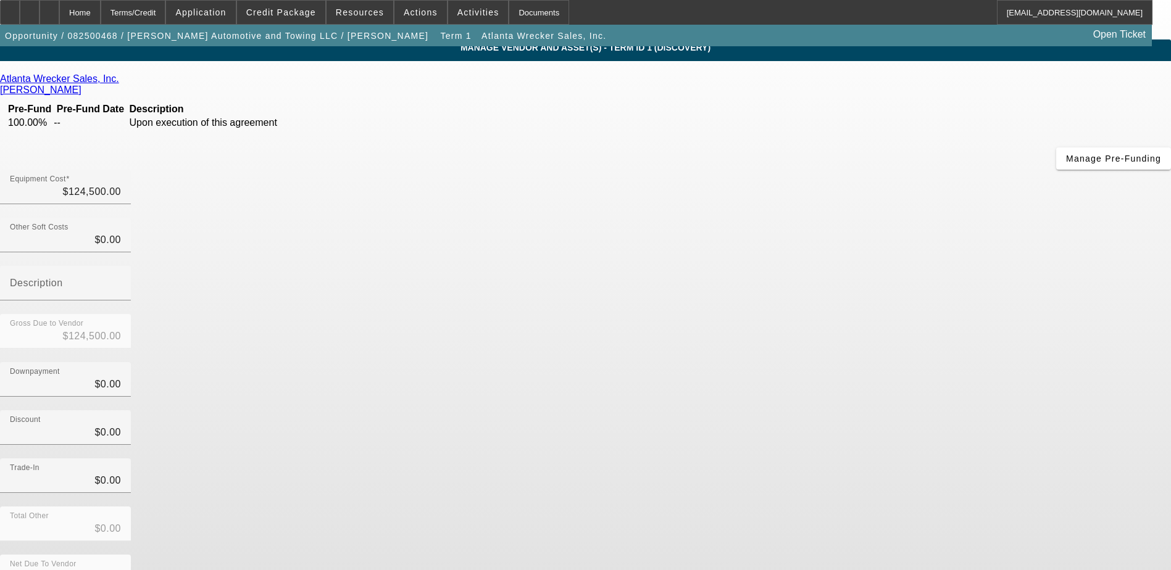
scroll to position [9, 0]
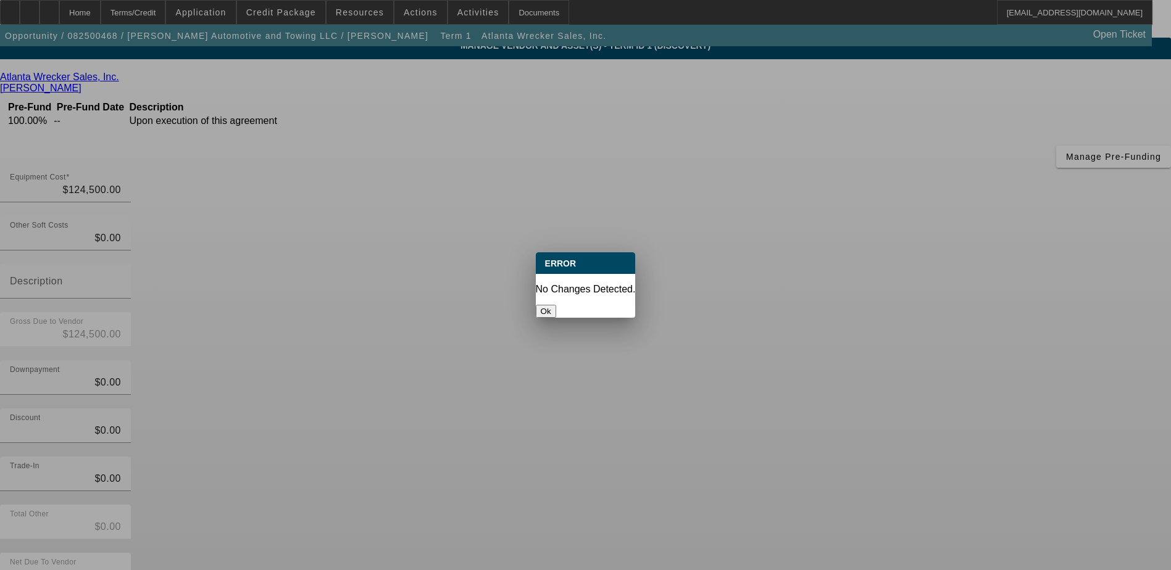
scroll to position [0, 0]
click at [556, 305] on button "Ok" at bounding box center [546, 311] width 20 height 13
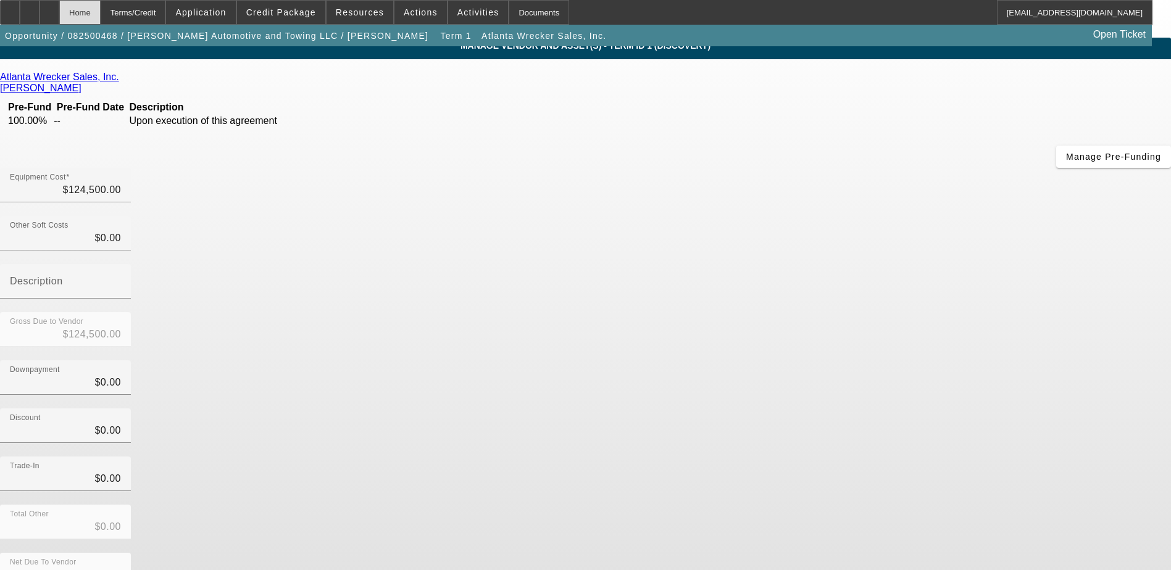
click at [101, 13] on div "Home" at bounding box center [79, 12] width 41 height 25
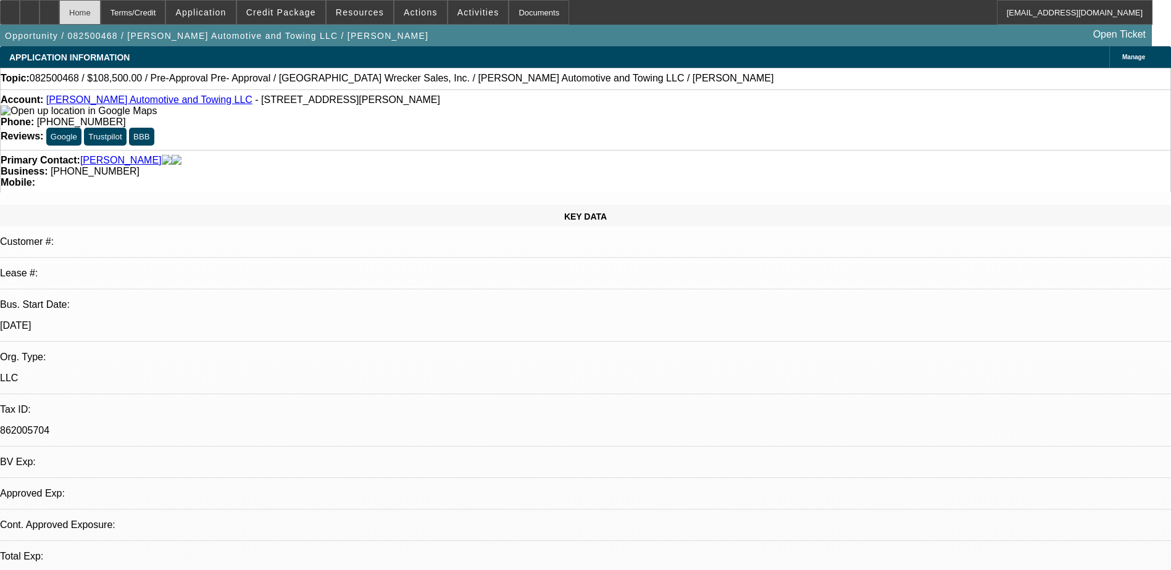
select select "0"
select select "2"
select select "0.1"
select select "4"
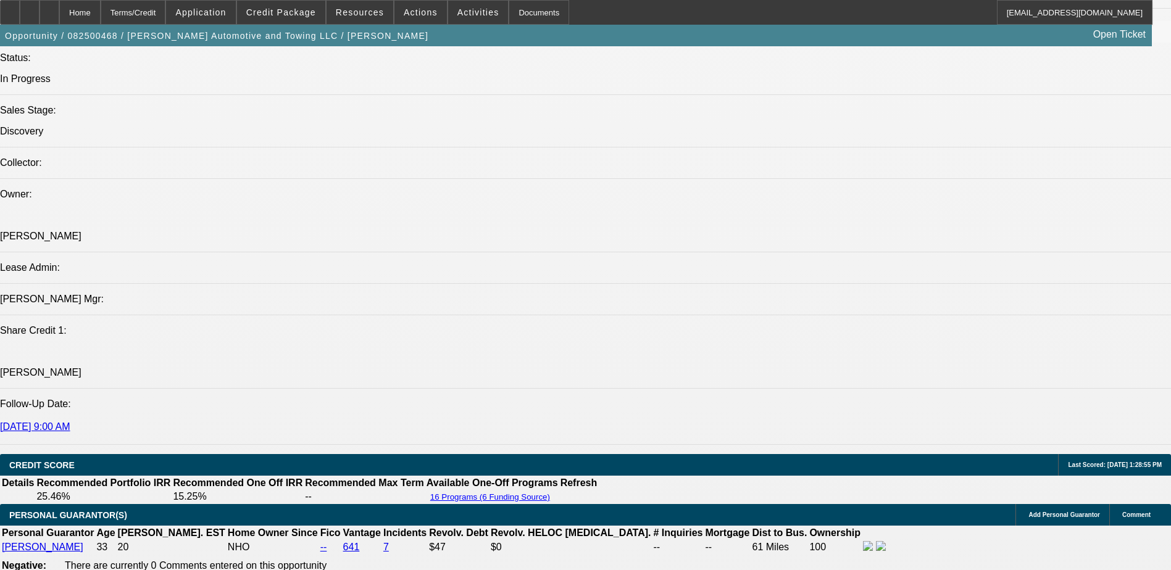
scroll to position [1358, 0]
